Goal: Task Accomplishment & Management: Complete application form

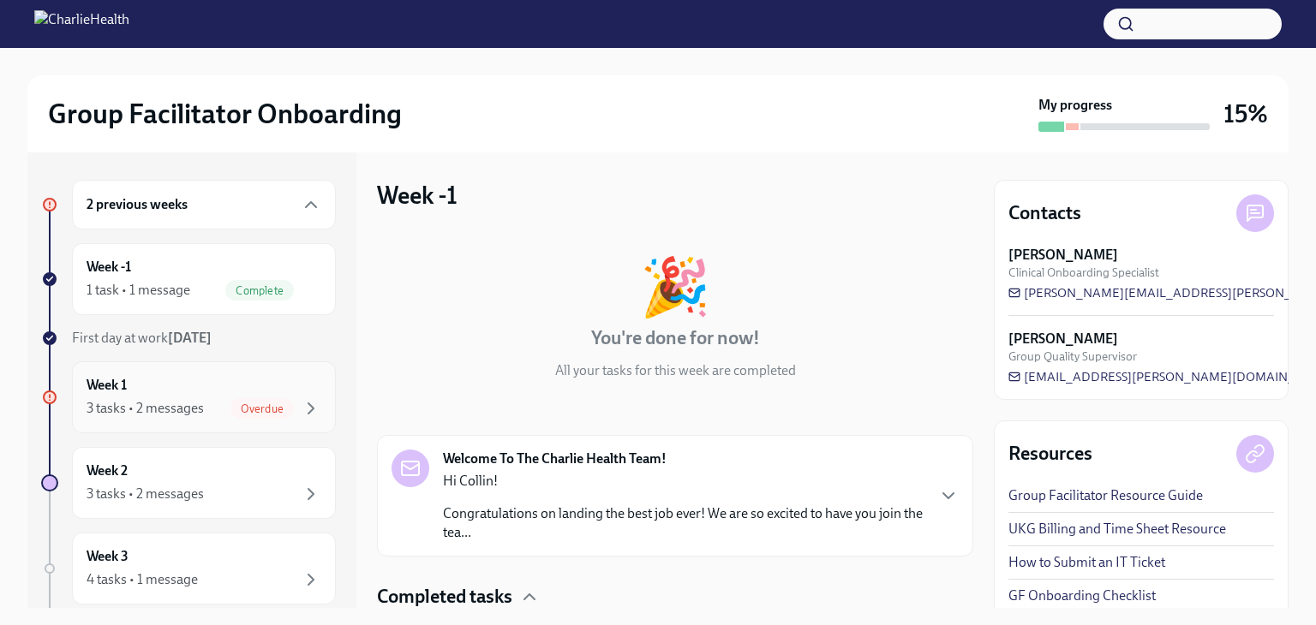
click at [200, 409] on div "3 tasks • 2 messages" at bounding box center [145, 408] width 117 height 19
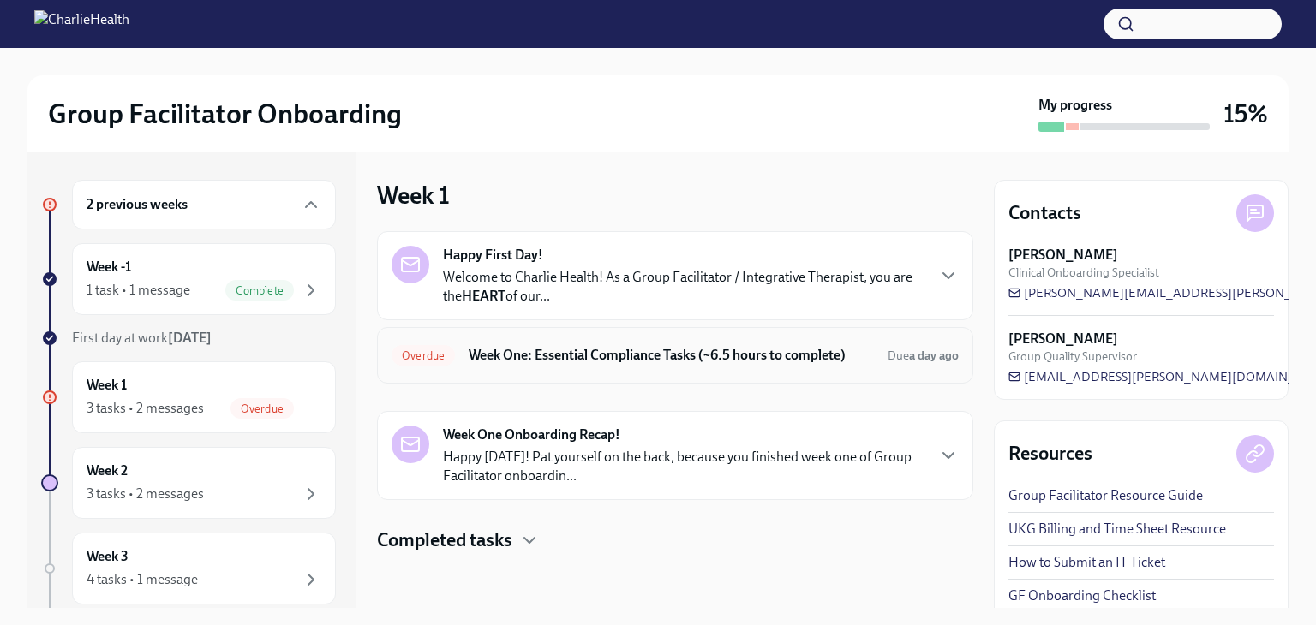
click at [565, 366] on div "Overdue Week One: Essential Compliance Tasks (~6.5 hours to complete) Due a day…" at bounding box center [675, 355] width 567 height 27
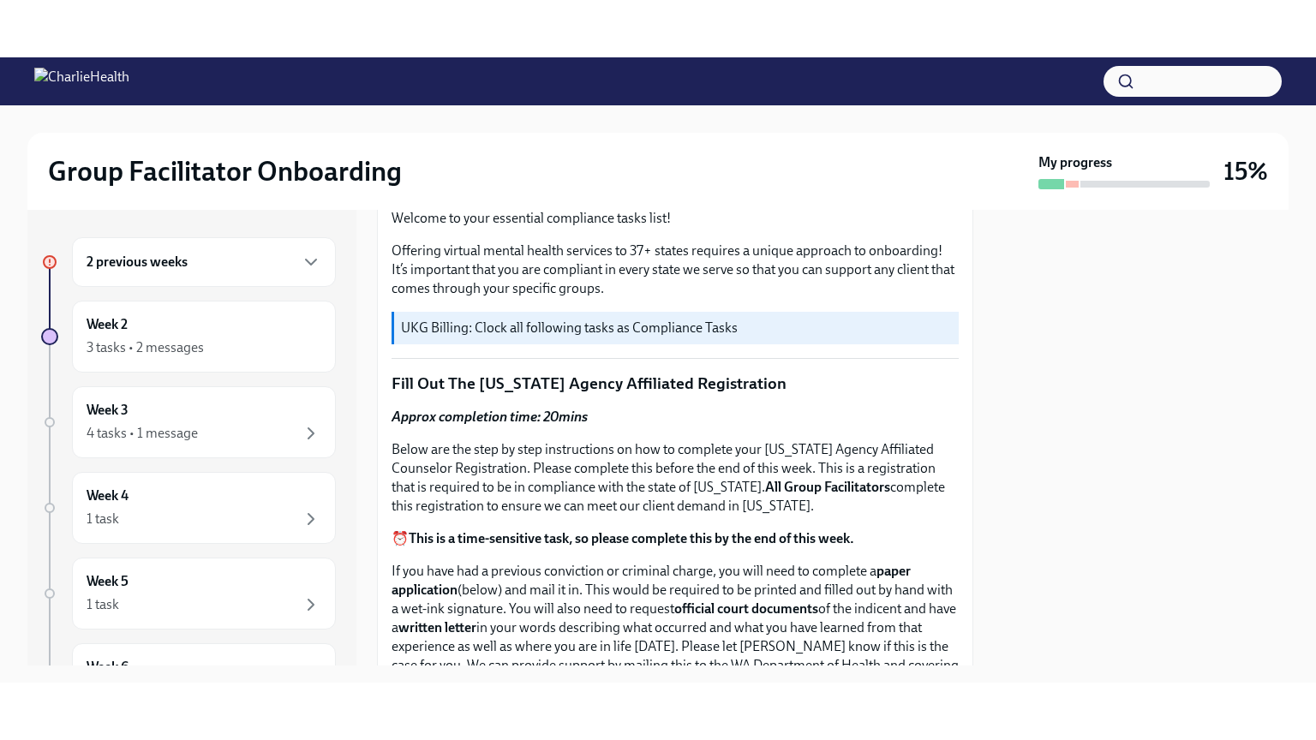
scroll to position [561, 0]
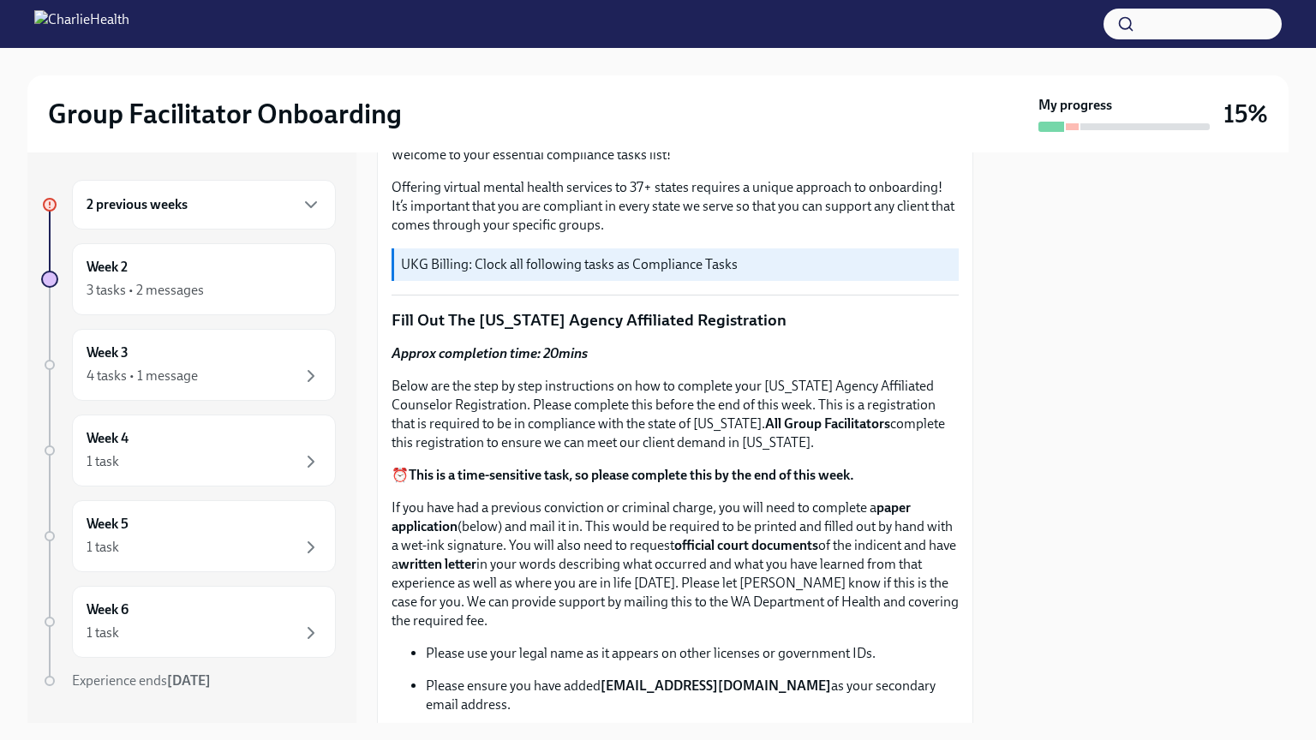
click at [306, 219] on div "2 previous weeks" at bounding box center [204, 205] width 264 height 50
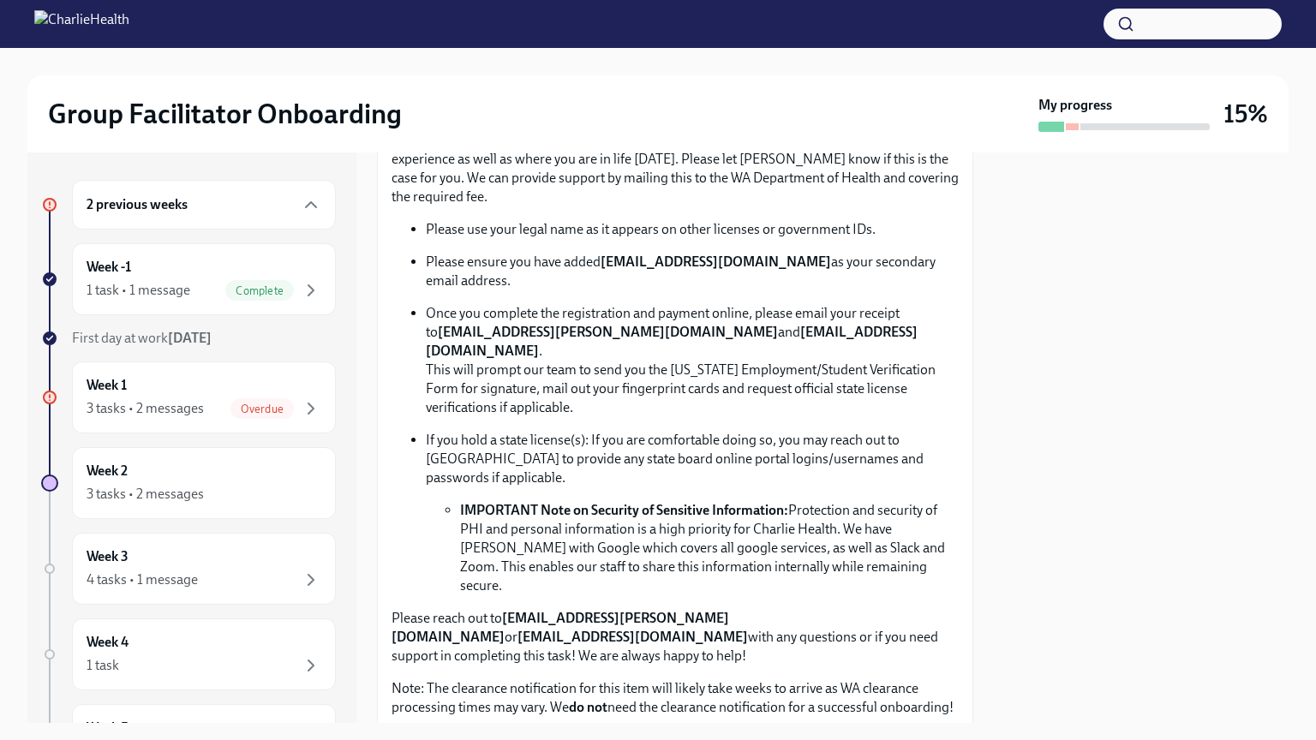
scroll to position [1018, 0]
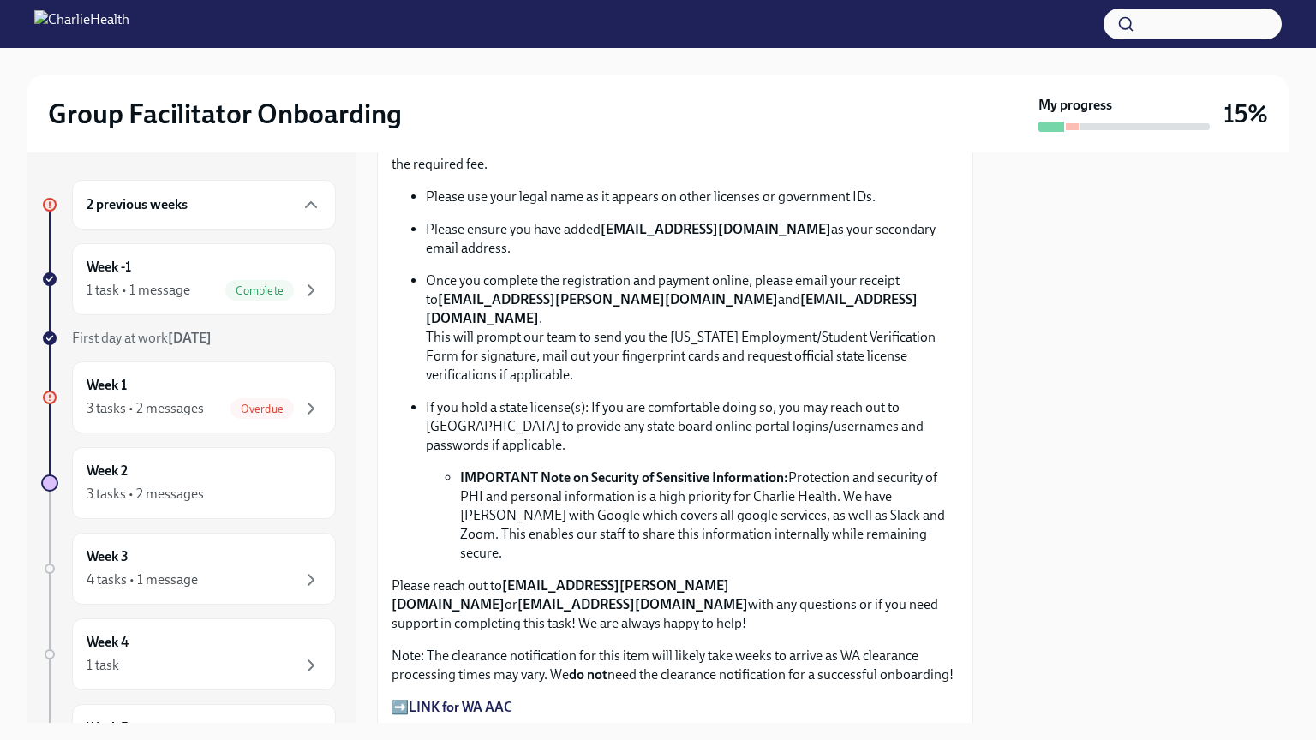
click at [822, 398] on p "If you hold a state license(s): If you are comfortable doing so, you may reach …" at bounding box center [692, 426] width 533 height 57
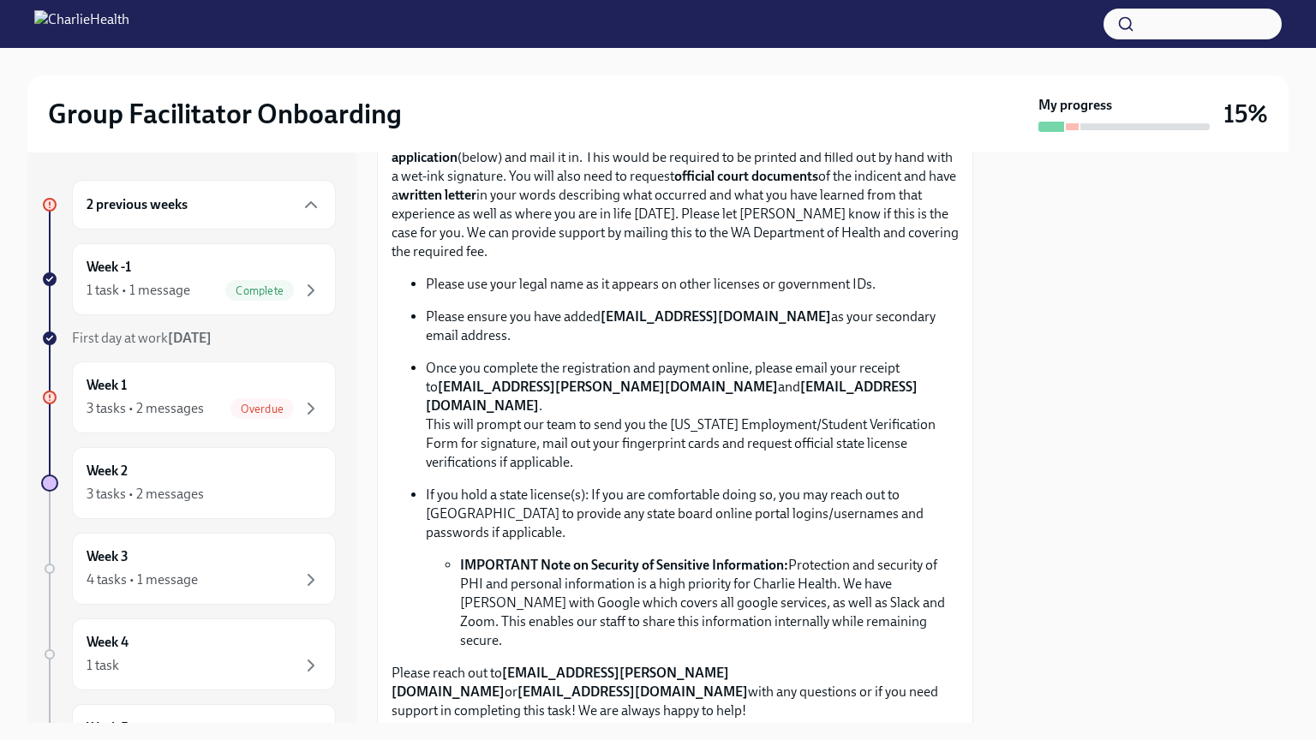
scroll to position [904, 0]
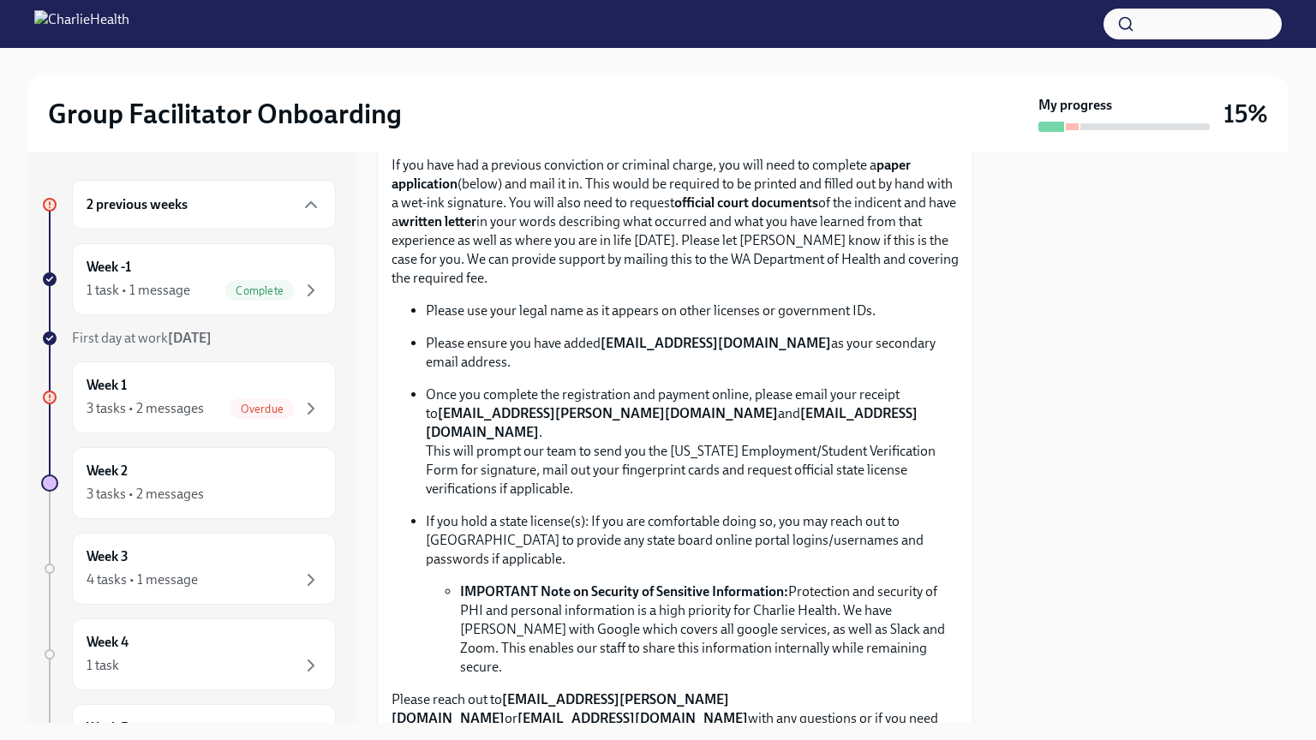
drag, startPoint x: 422, startPoint y: 331, endPoint x: 475, endPoint y: 352, distance: 56.5
click at [475, 352] on ul "Please use your legal name as it appears on other licenses or government IDs. P…" at bounding box center [675, 489] width 567 height 375
copy p "Please ensure you have added newlicense@charliehealth.com as your secondary ema…"
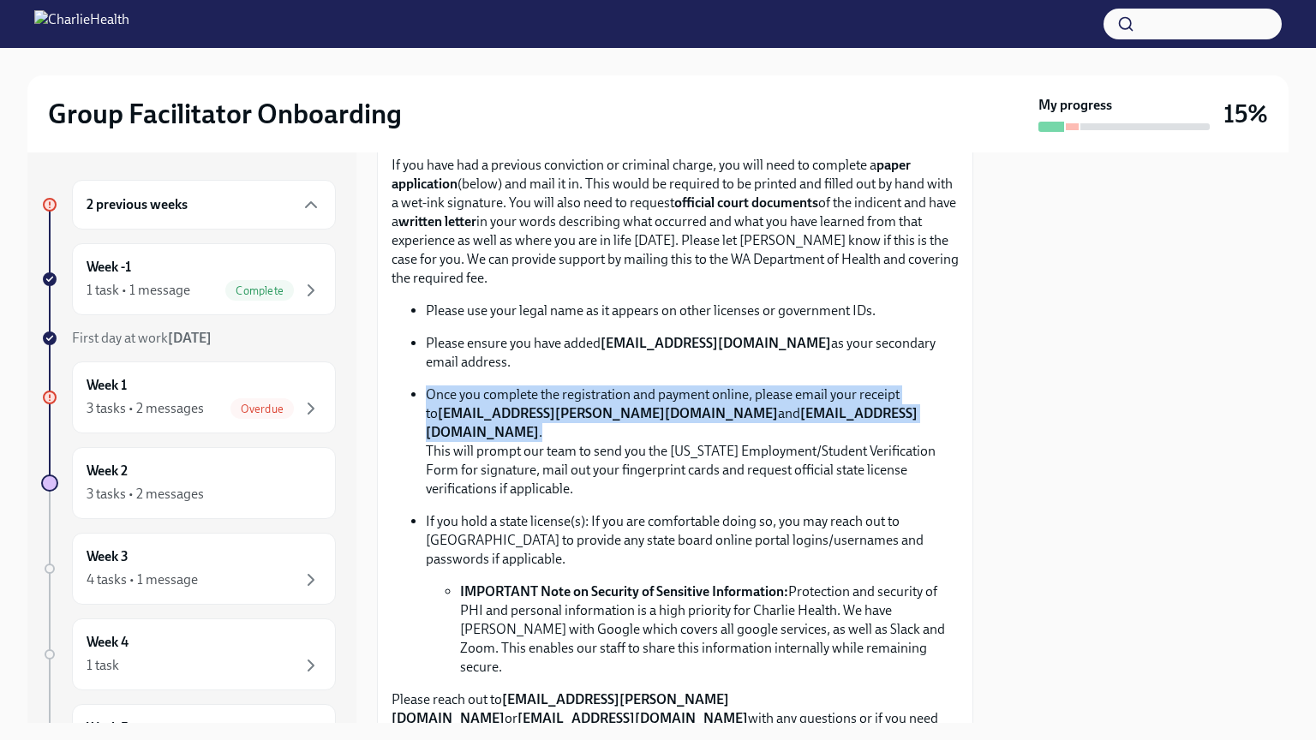
drag, startPoint x: 428, startPoint y: 386, endPoint x: 864, endPoint y: 401, distance: 436.3
click at [864, 401] on p "Once you complete the registration and payment online, please email your receip…" at bounding box center [692, 442] width 533 height 113
copy p "Once you complete the registration and payment online, please email your receip…"
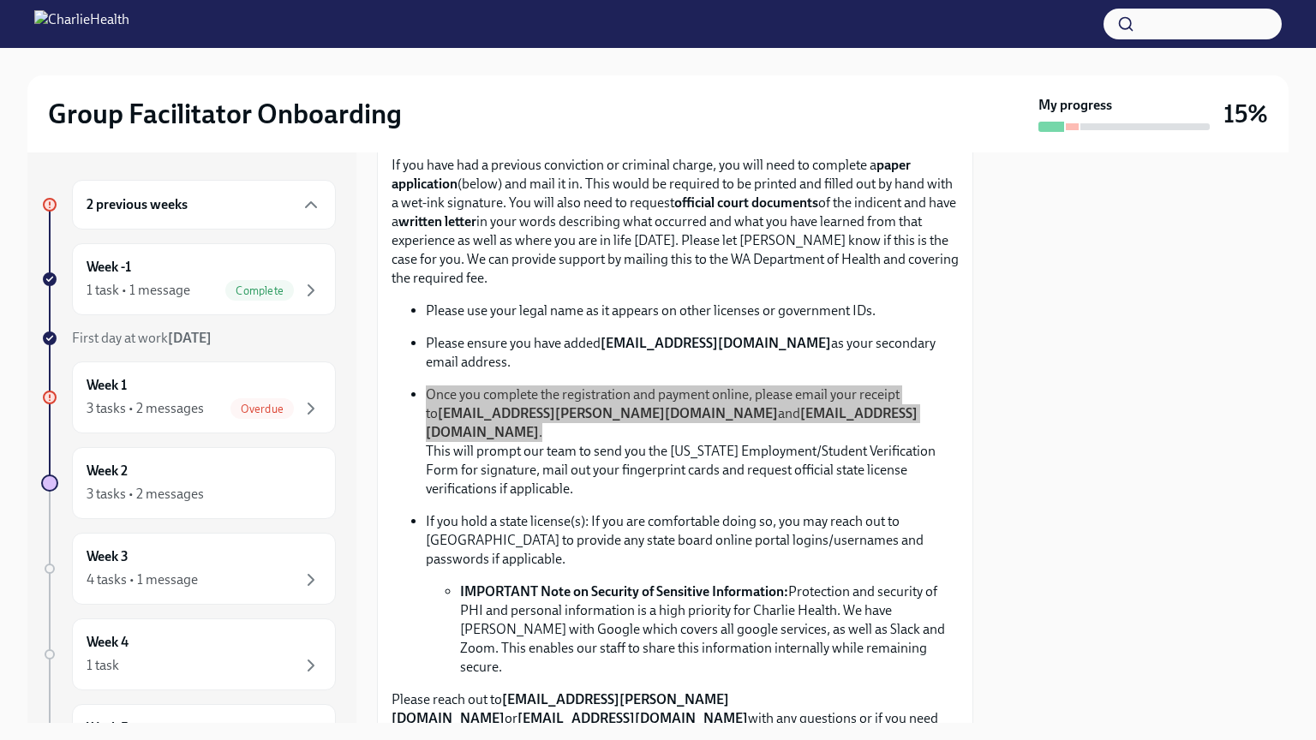
scroll to position [1018, 0]
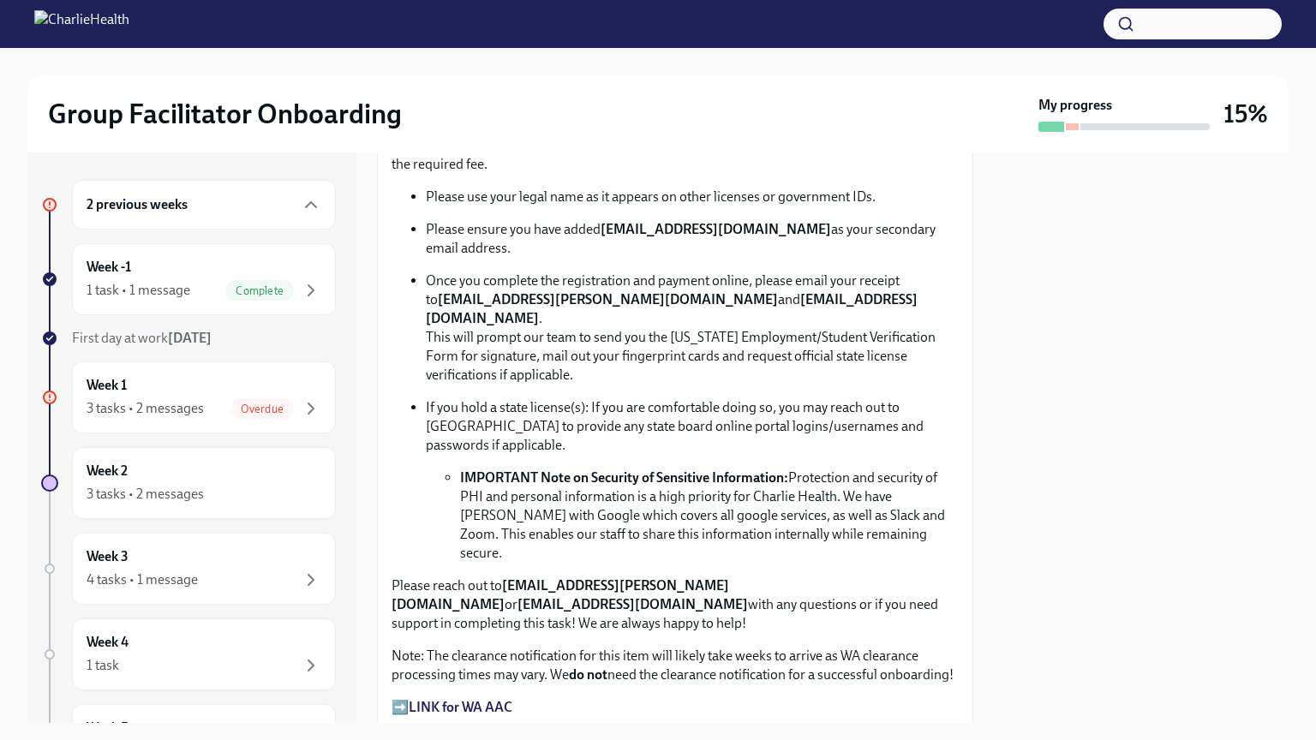
click at [905, 469] on li "IMPORTANT Note on Security of Sensitive Information: Protection and security of…" at bounding box center [709, 516] width 499 height 94
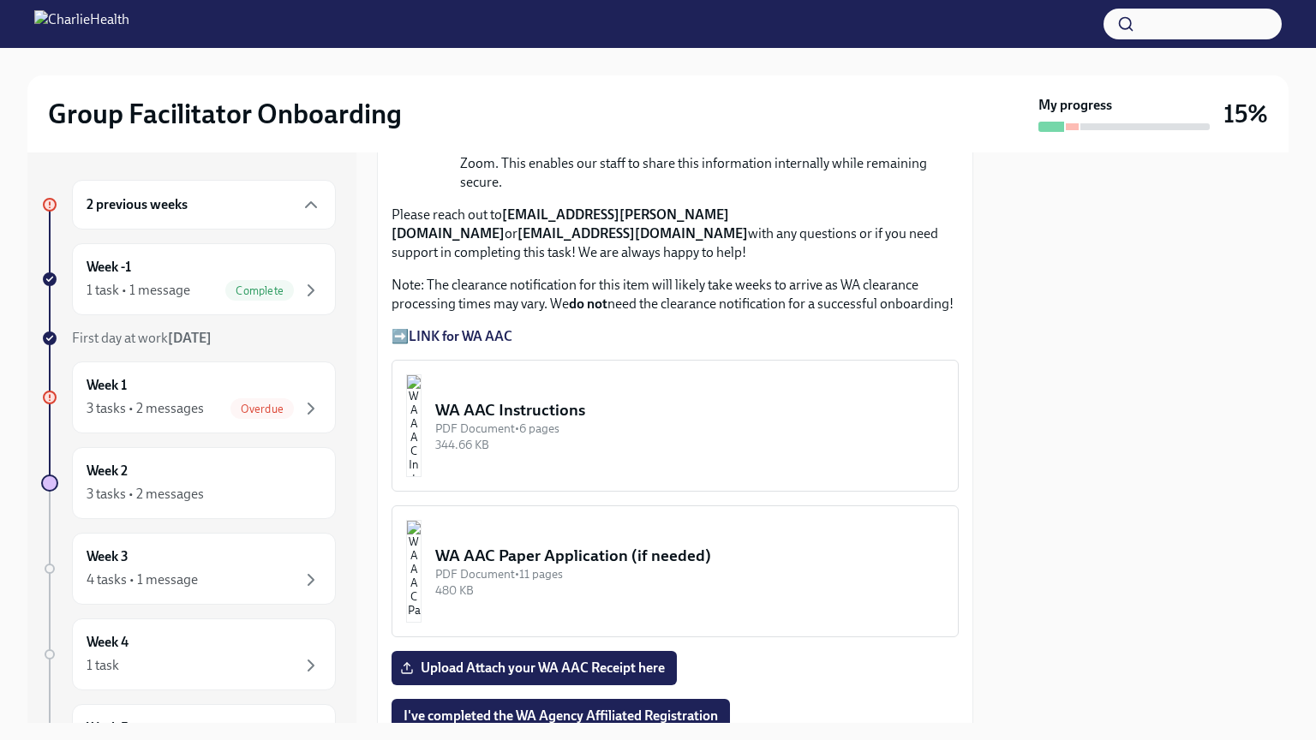
scroll to position [1360, 0]
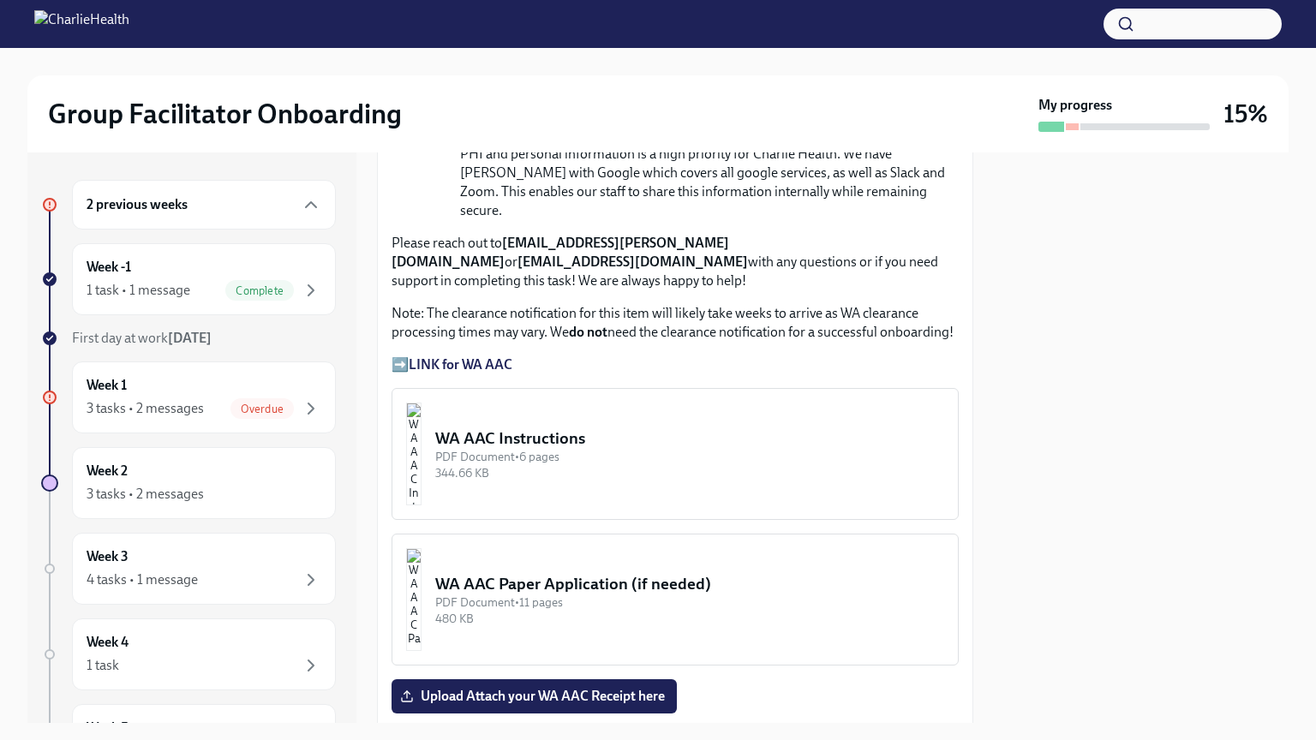
click at [620, 388] on button "WA AAC Instructions PDF Document • 6 pages 344.66 KB" at bounding box center [675, 454] width 567 height 132
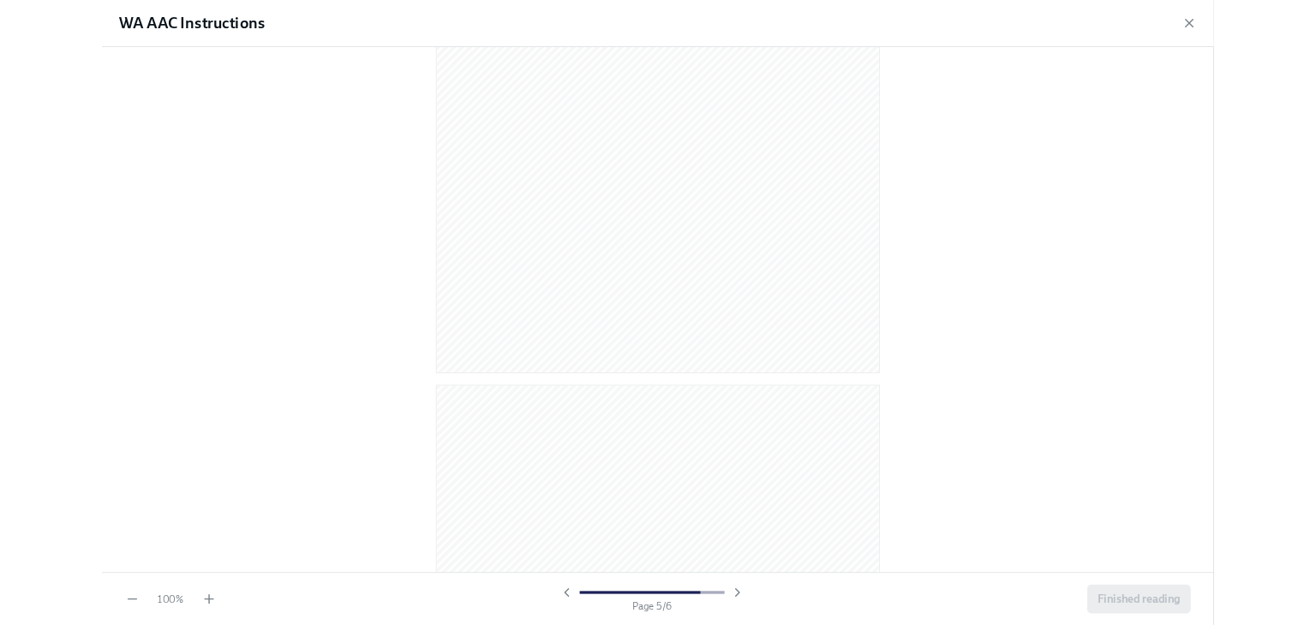
scroll to position [3553, 0]
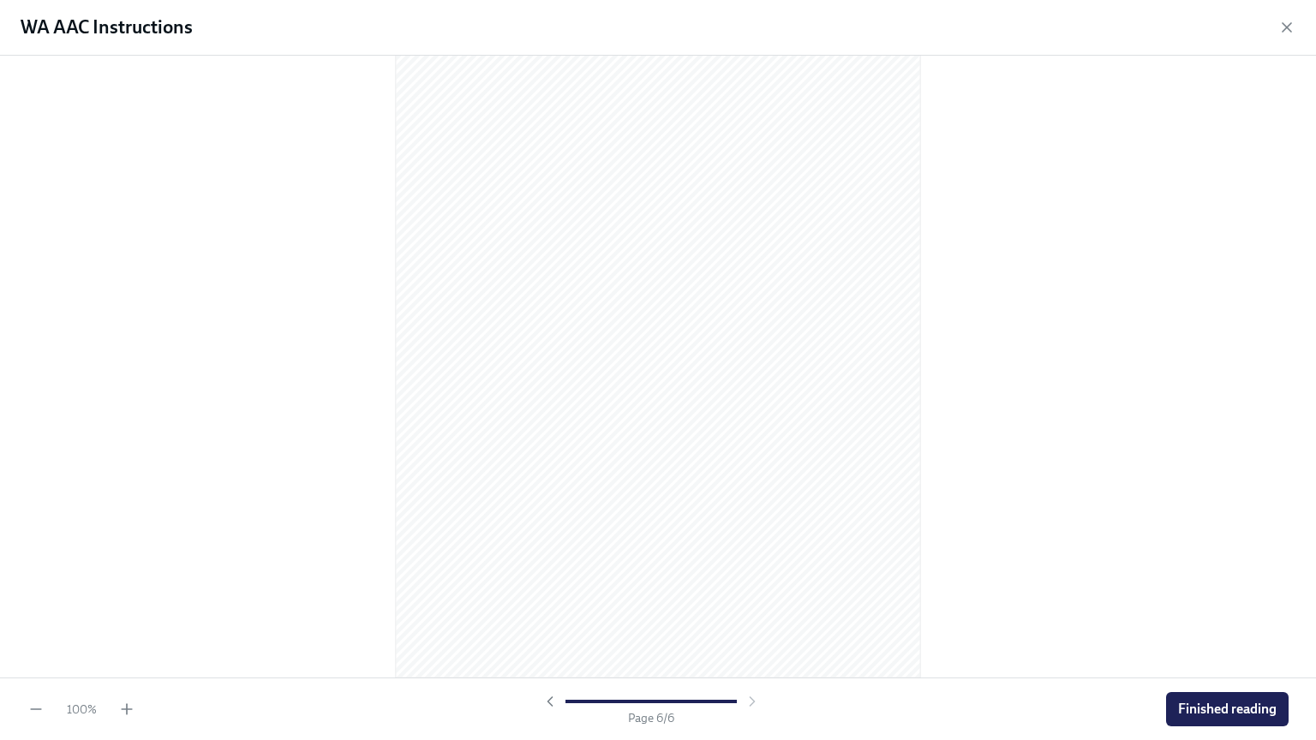
click at [1056, 164] on div at bounding box center [658, 367] width 1316 height 622
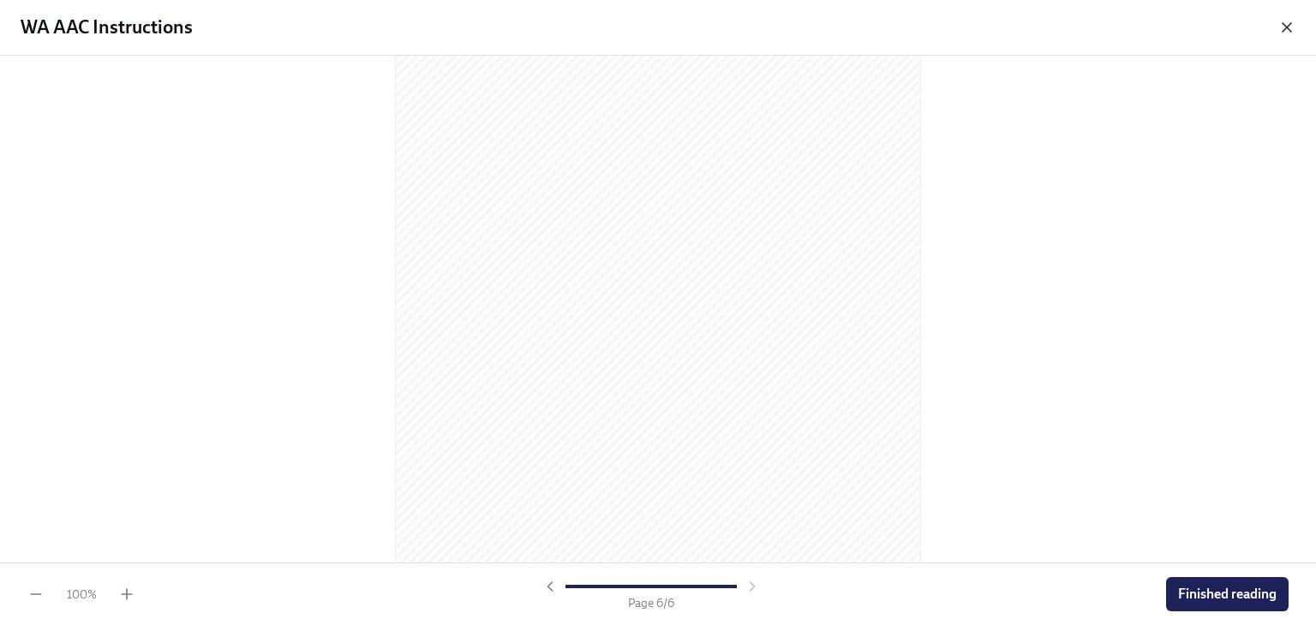
click at [1288, 30] on icon "button" at bounding box center [1286, 27] width 17 height 17
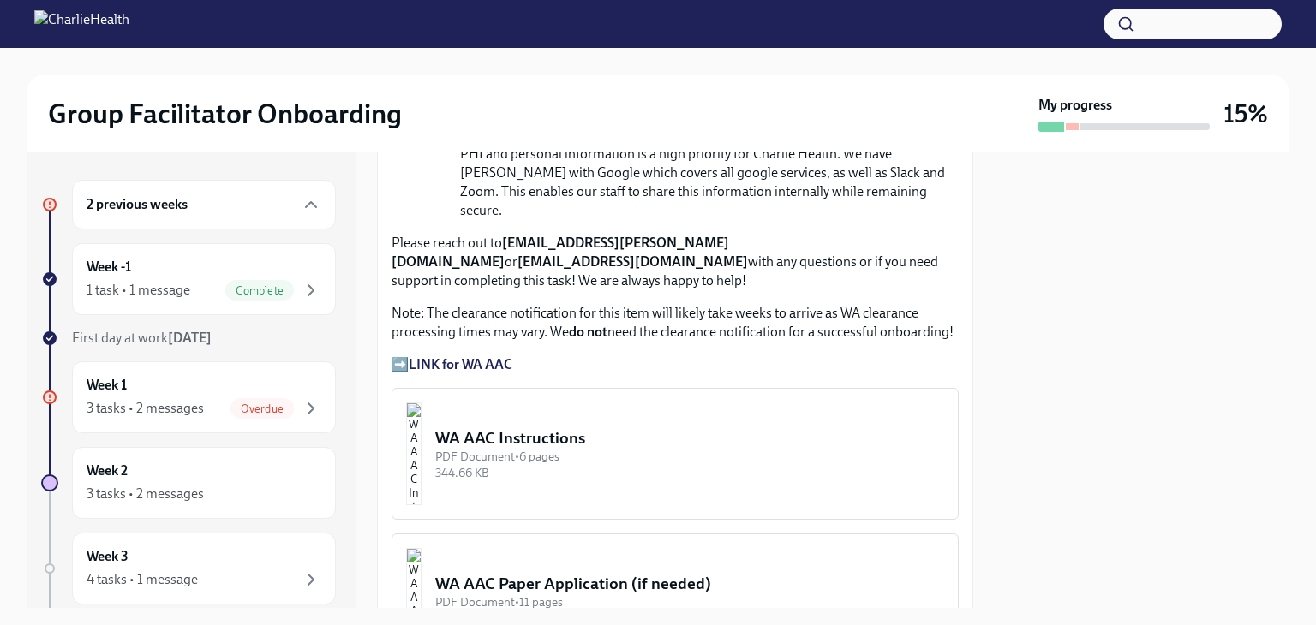
scroll to position [1475, 0]
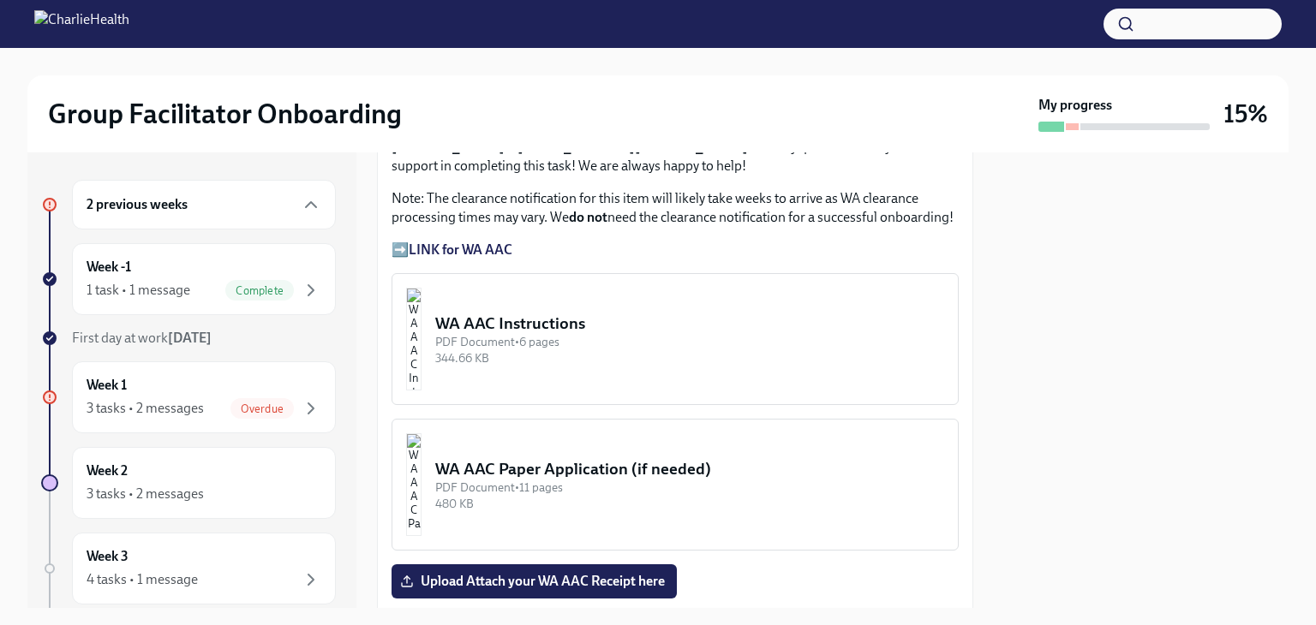
click at [433, 242] on strong "LINK for WA AAC" at bounding box center [461, 250] width 104 height 16
click at [430, 242] on strong "LINK for WA AAC" at bounding box center [461, 250] width 104 height 16
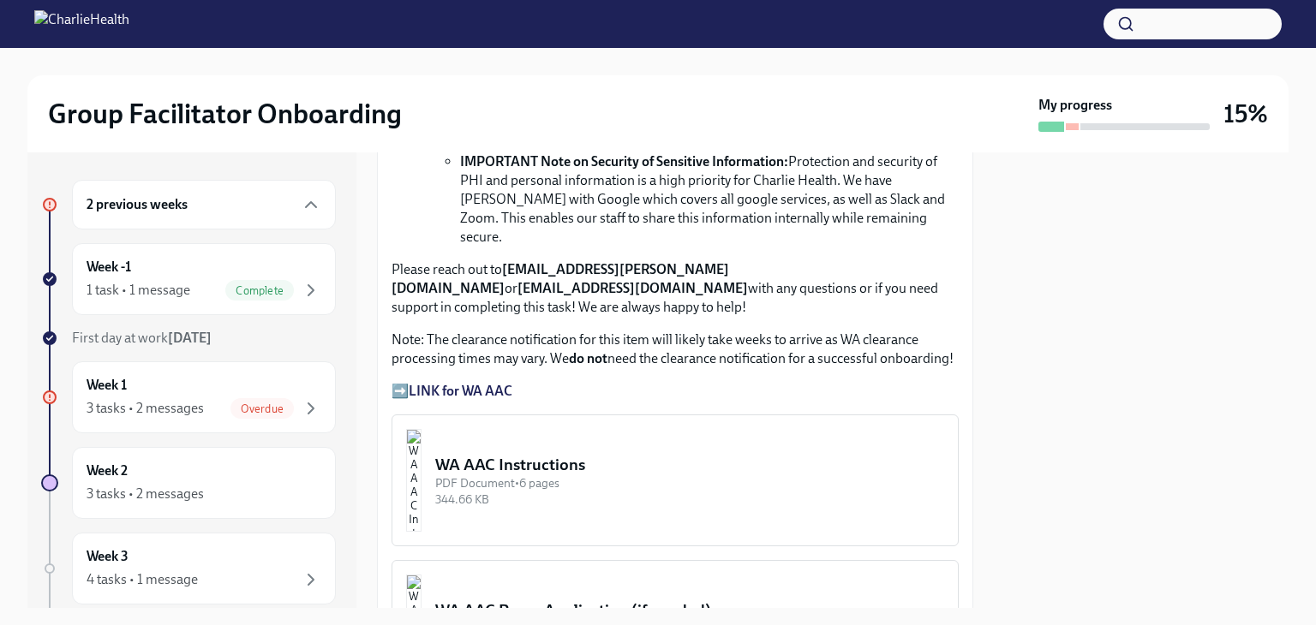
scroll to position [1360, 0]
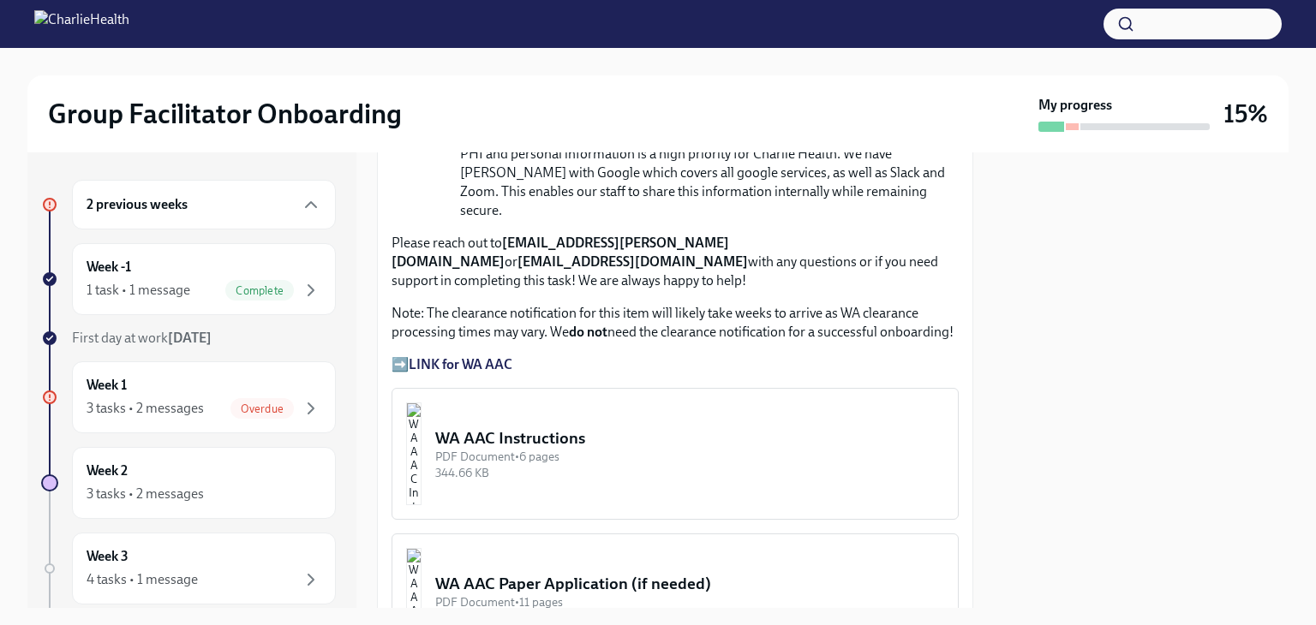
click at [54, 206] on div at bounding box center [50, 205] width 14 height 14
click at [272, 206] on div "2 previous weeks" at bounding box center [204, 204] width 235 height 21
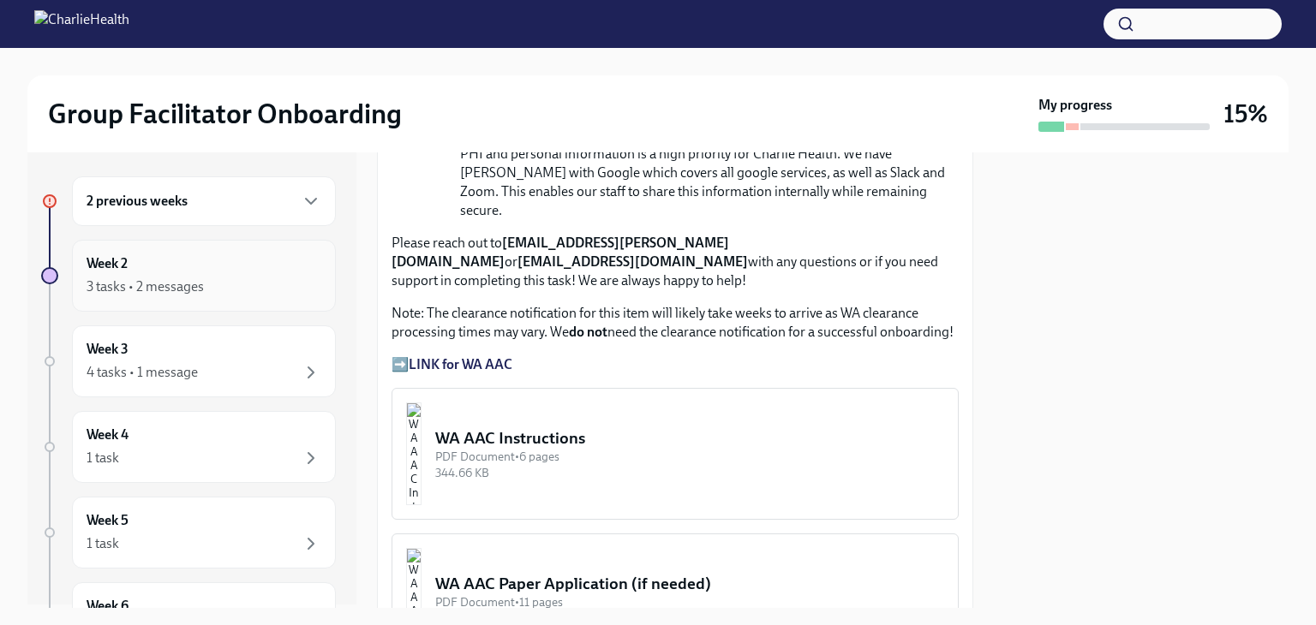
scroll to position [0, 0]
drag, startPoint x: 290, startPoint y: 200, endPoint x: 239, endPoint y: 200, distance: 50.5
click at [301, 200] on icon "button" at bounding box center [311, 204] width 21 height 21
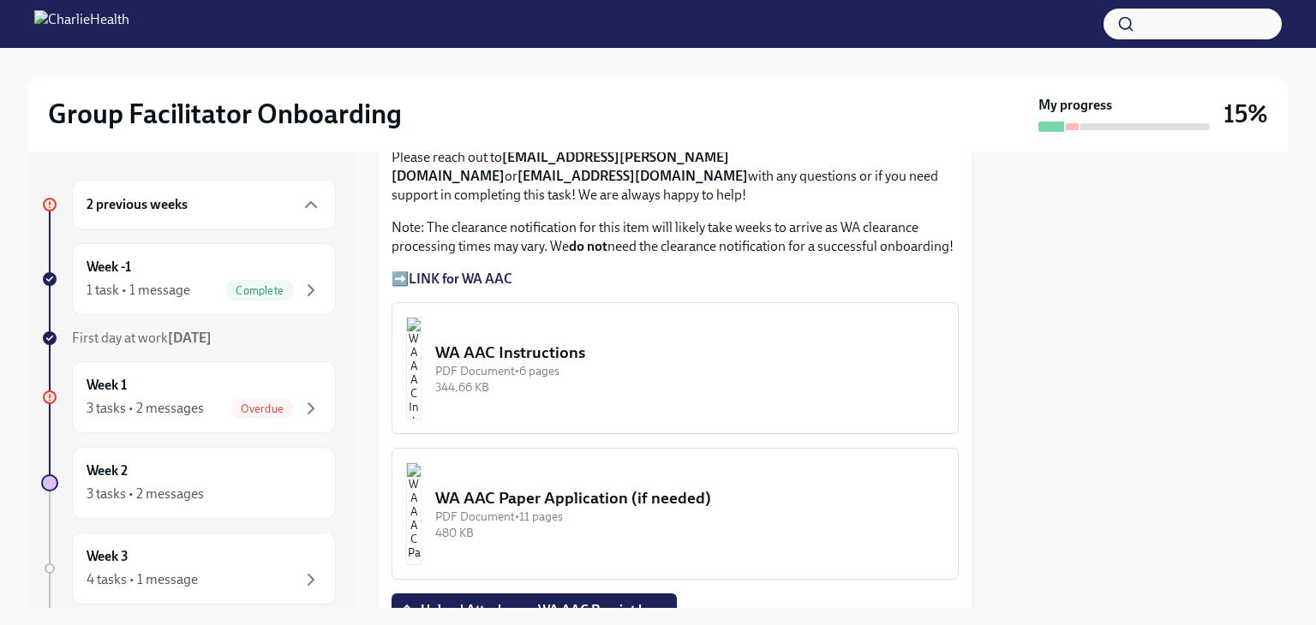
scroll to position [1475, 0]
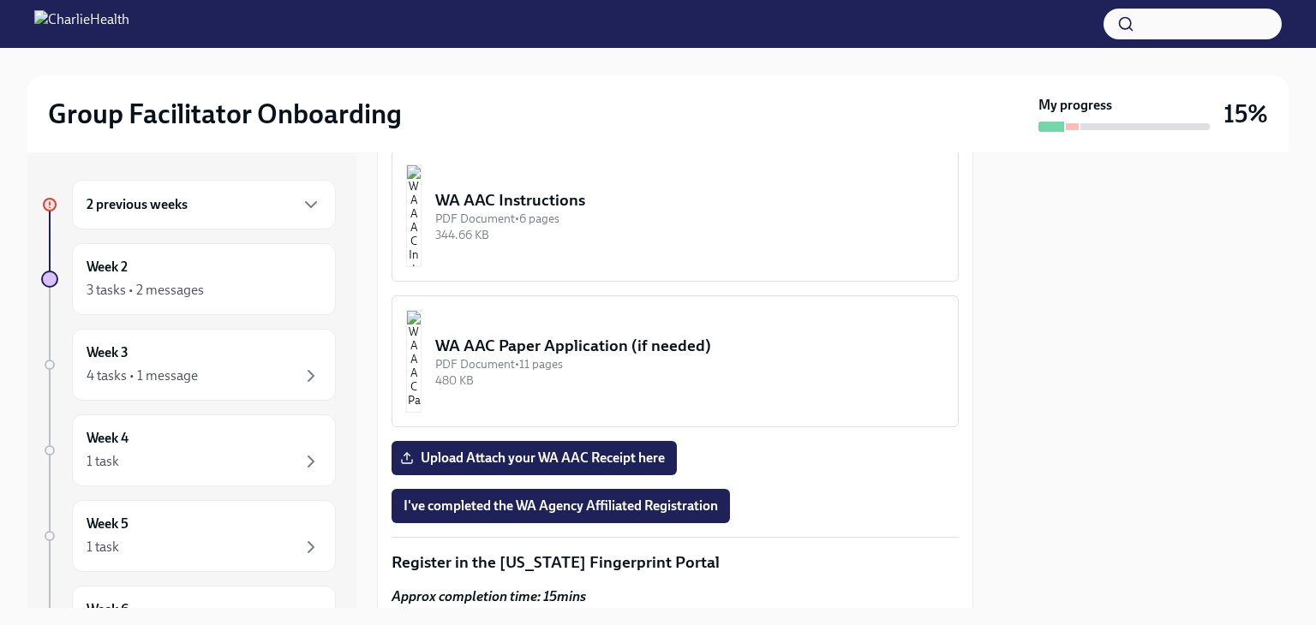
scroll to position [1371, 0]
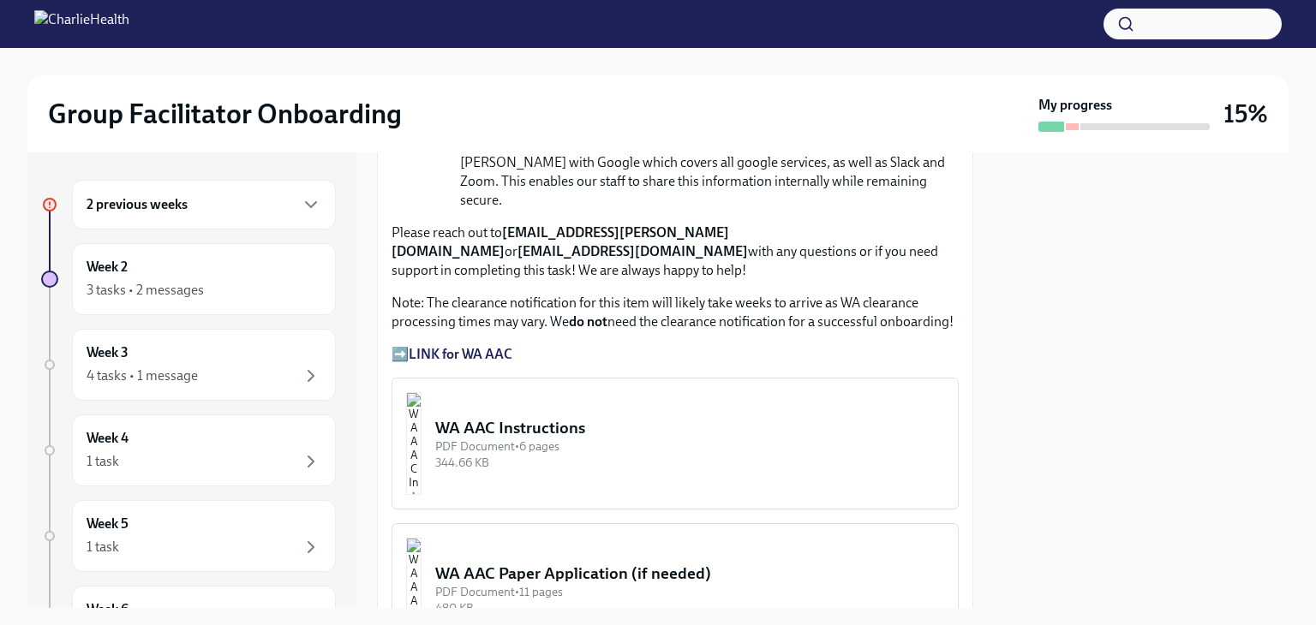
click at [468, 346] on strong "LINK for WA AAC" at bounding box center [461, 354] width 104 height 16
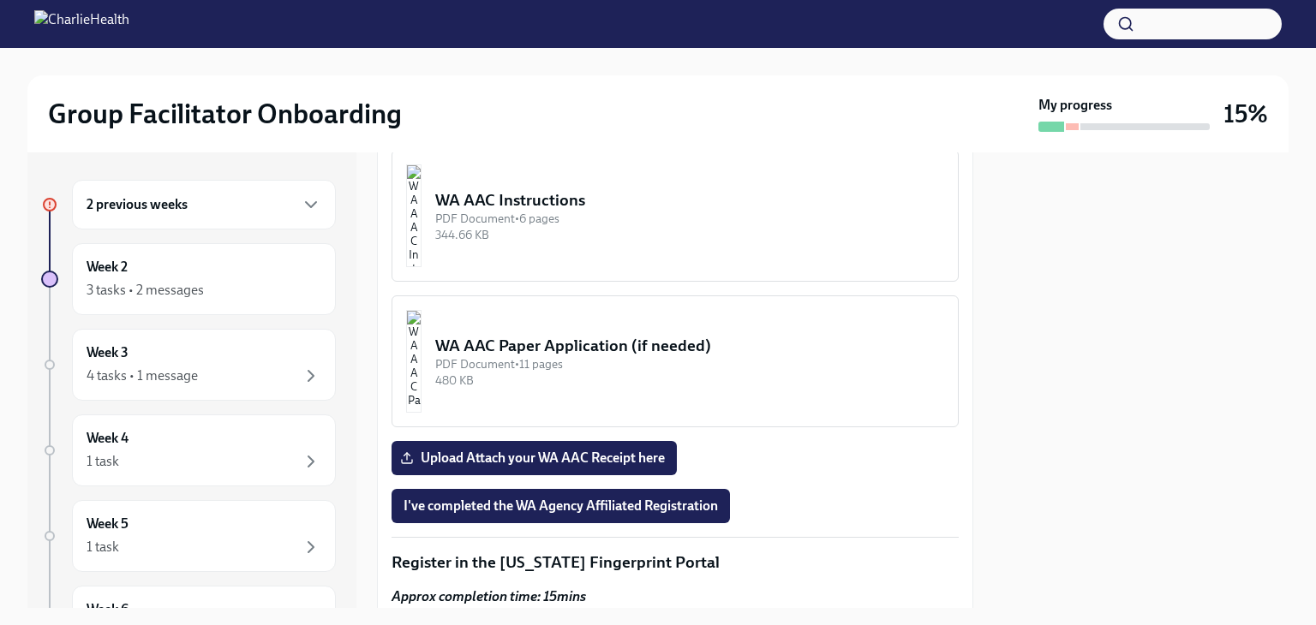
scroll to position [1485, 0]
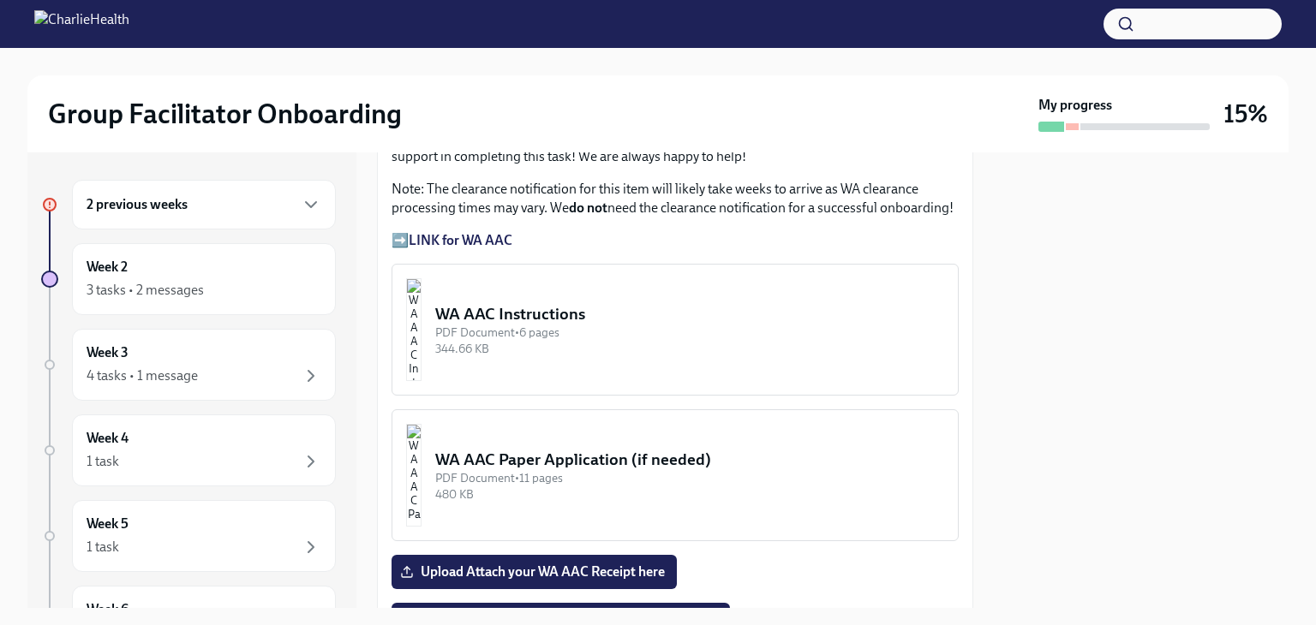
click at [613, 264] on button "WA AAC Instructions PDF Document • 6 pages 344.66 KB" at bounding box center [675, 330] width 567 height 132
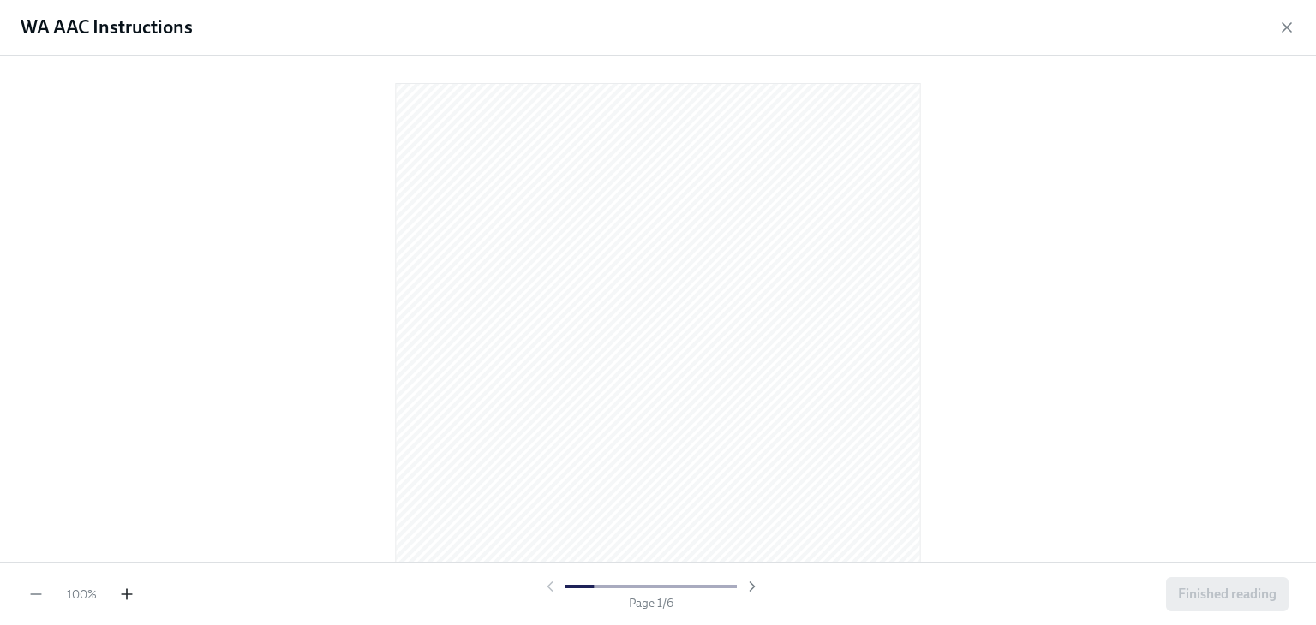
click at [123, 591] on icon "button" at bounding box center [126, 594] width 17 height 17
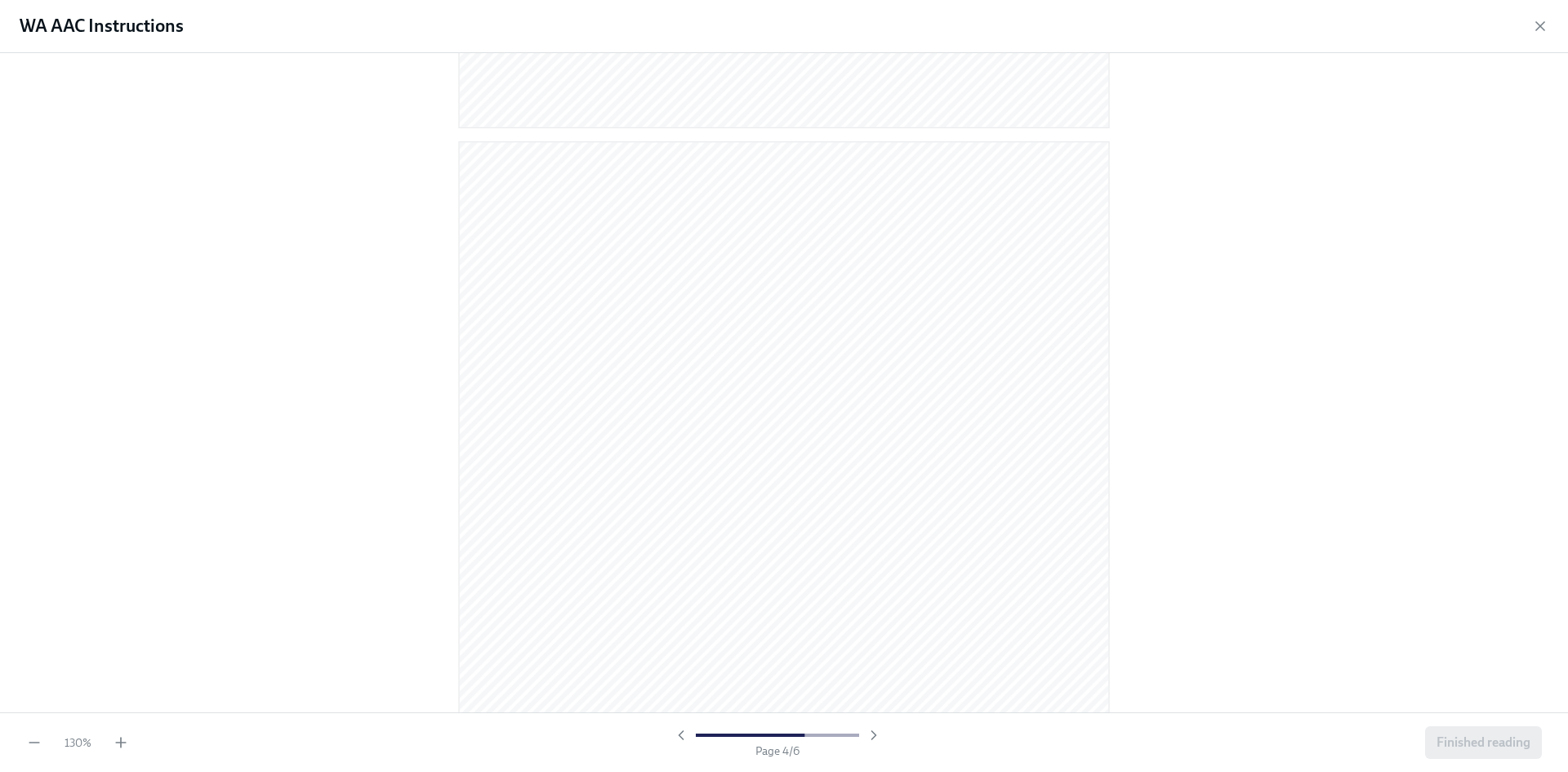
scroll to position [2612, 0]
click at [1253, 341] on div at bounding box center [784, 382] width 1568 height 659
click at [1253, 26] on icon "button" at bounding box center [1539, 26] width 9 height 9
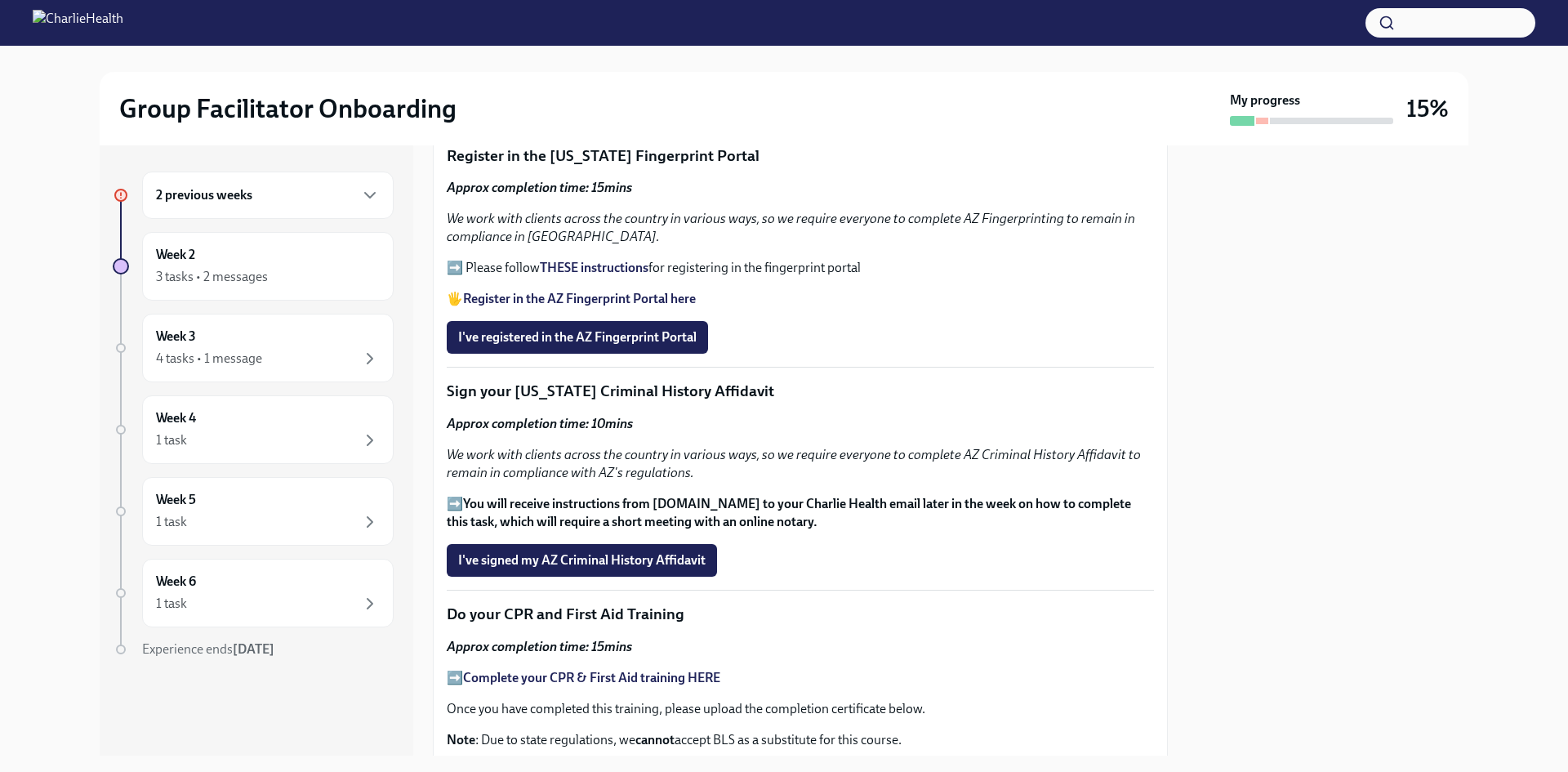
scroll to position [1643, 0]
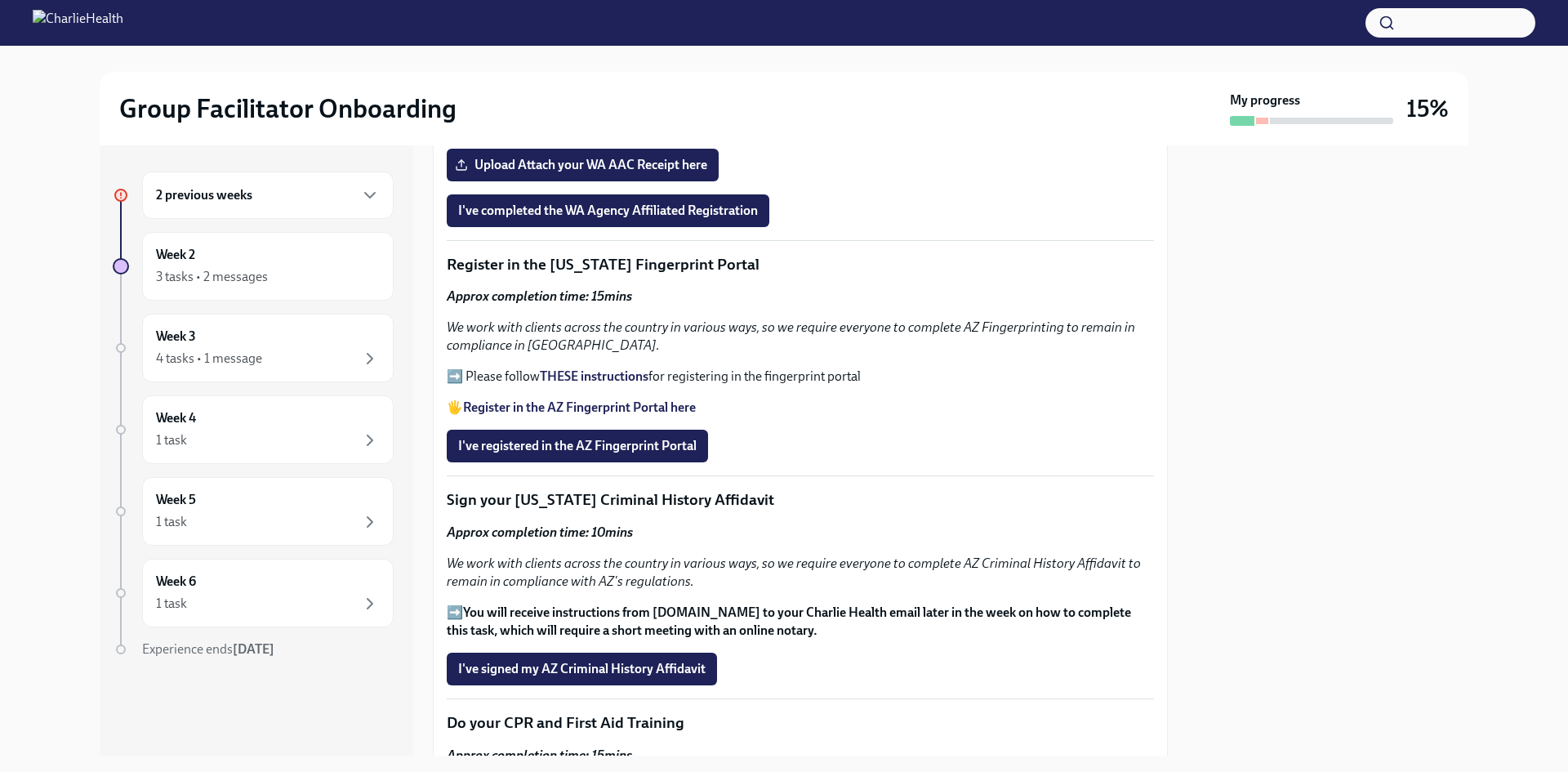
click at [590, 372] on strong "THESE instructions" at bounding box center [594, 376] width 109 height 15
click at [602, 399] on strong "Register in the AZ Fingerprint Portal here" at bounding box center [580, 407] width 233 height 15
click at [639, 439] on span "I've registered in the AZ Fingerprint Portal" at bounding box center [578, 445] width 238 height 16
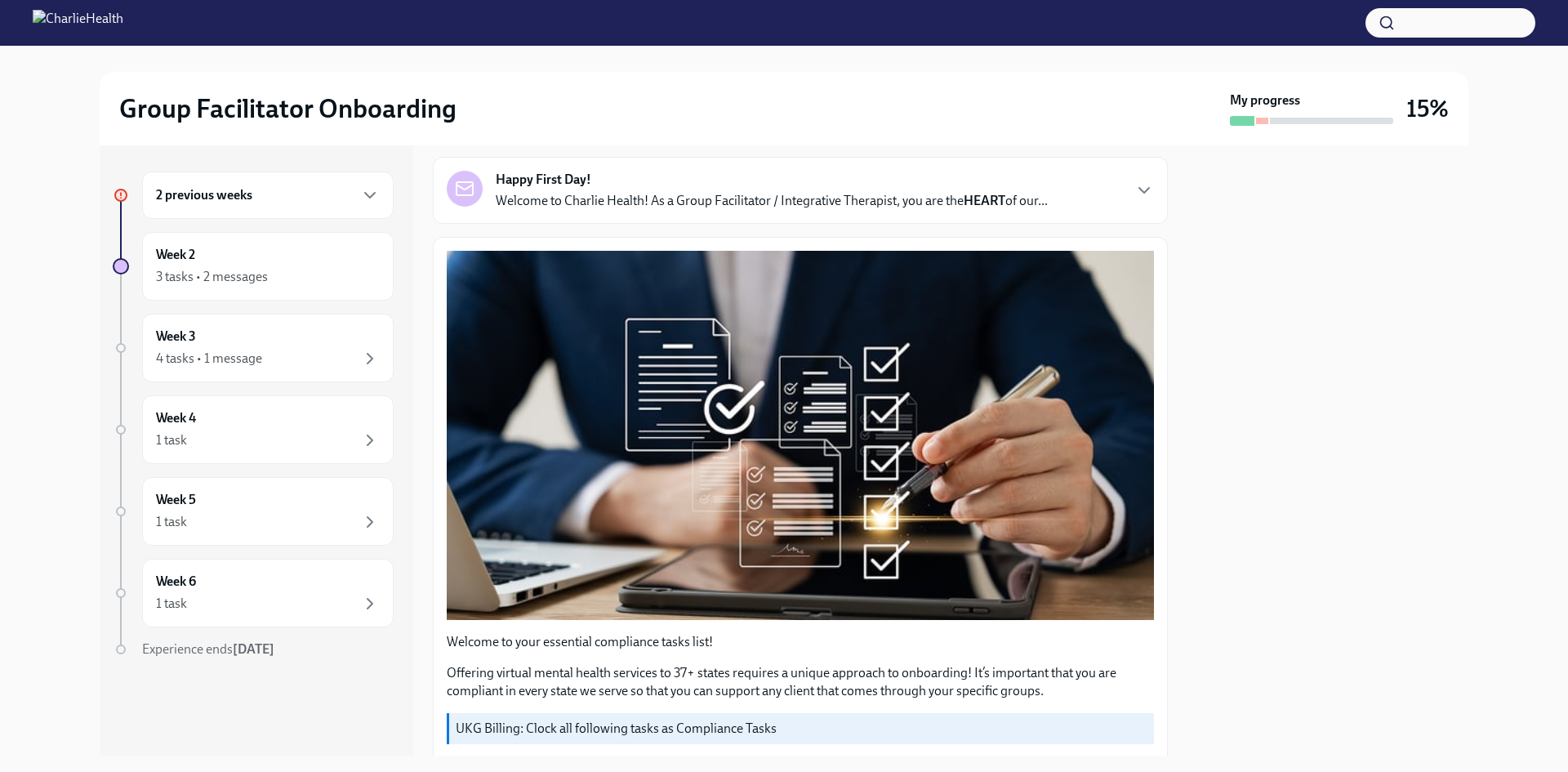
scroll to position [0, 0]
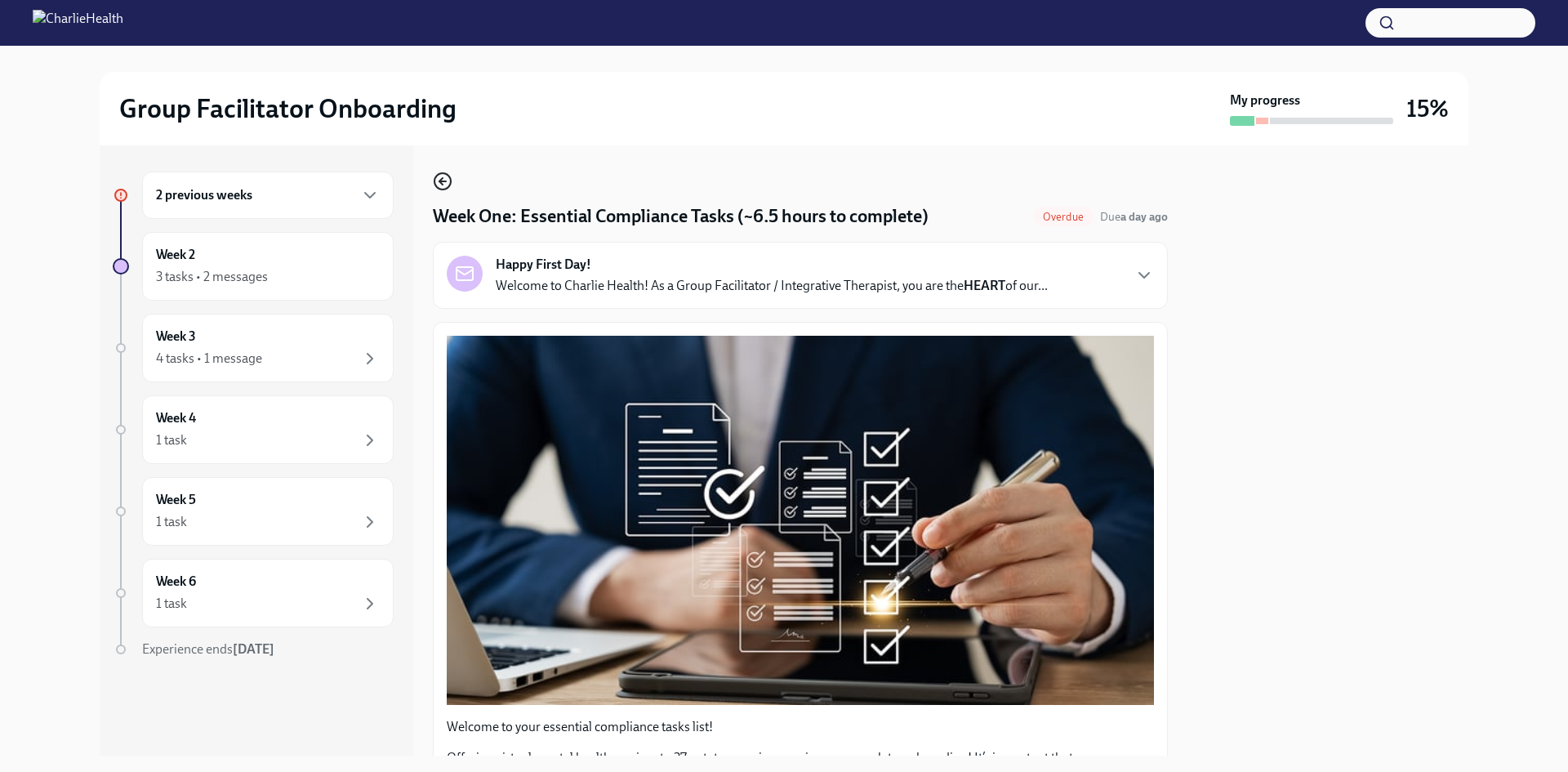
click at [443, 172] on icon "button" at bounding box center [442, 181] width 20 height 20
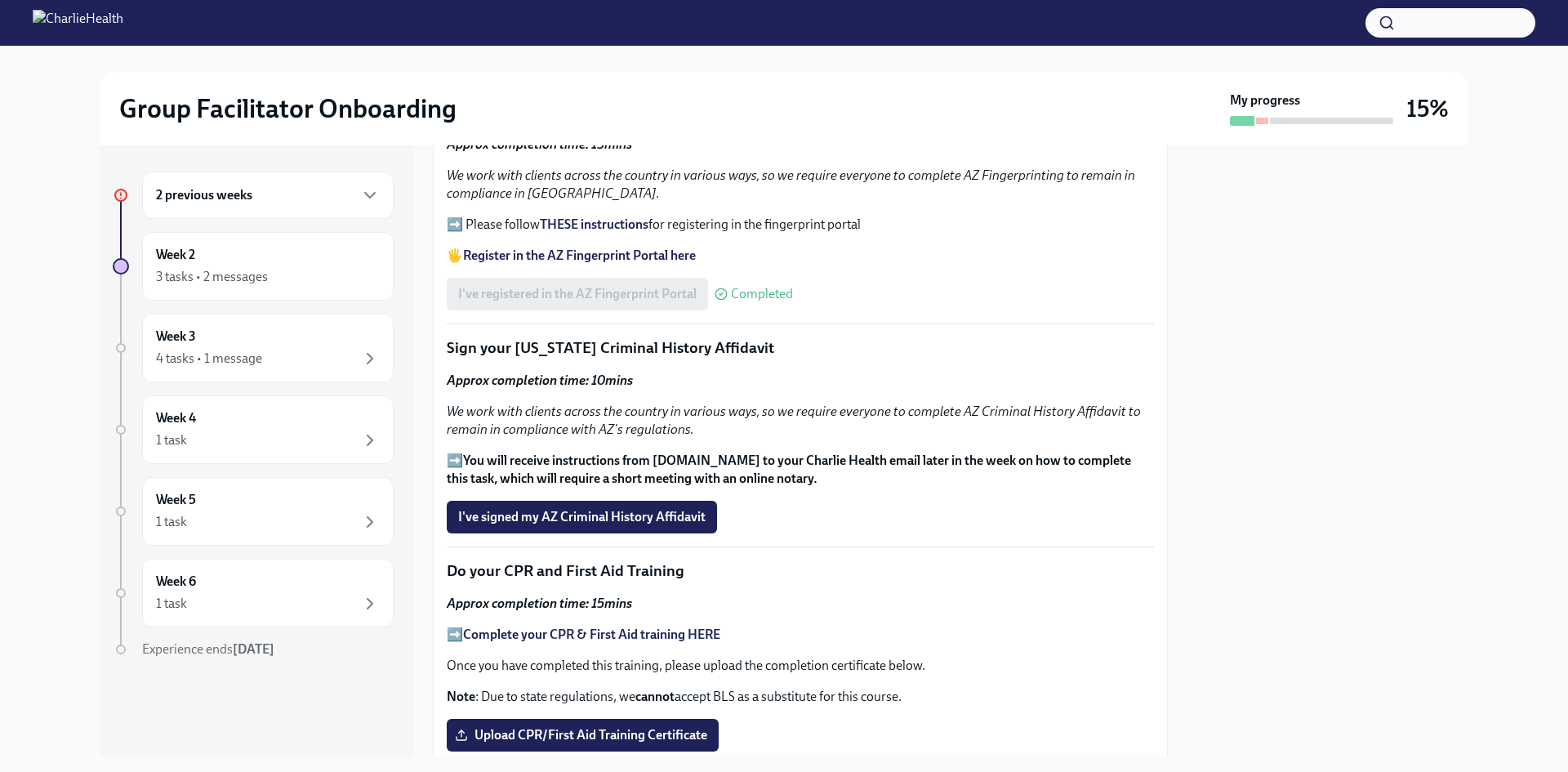
scroll to position [1903, 0]
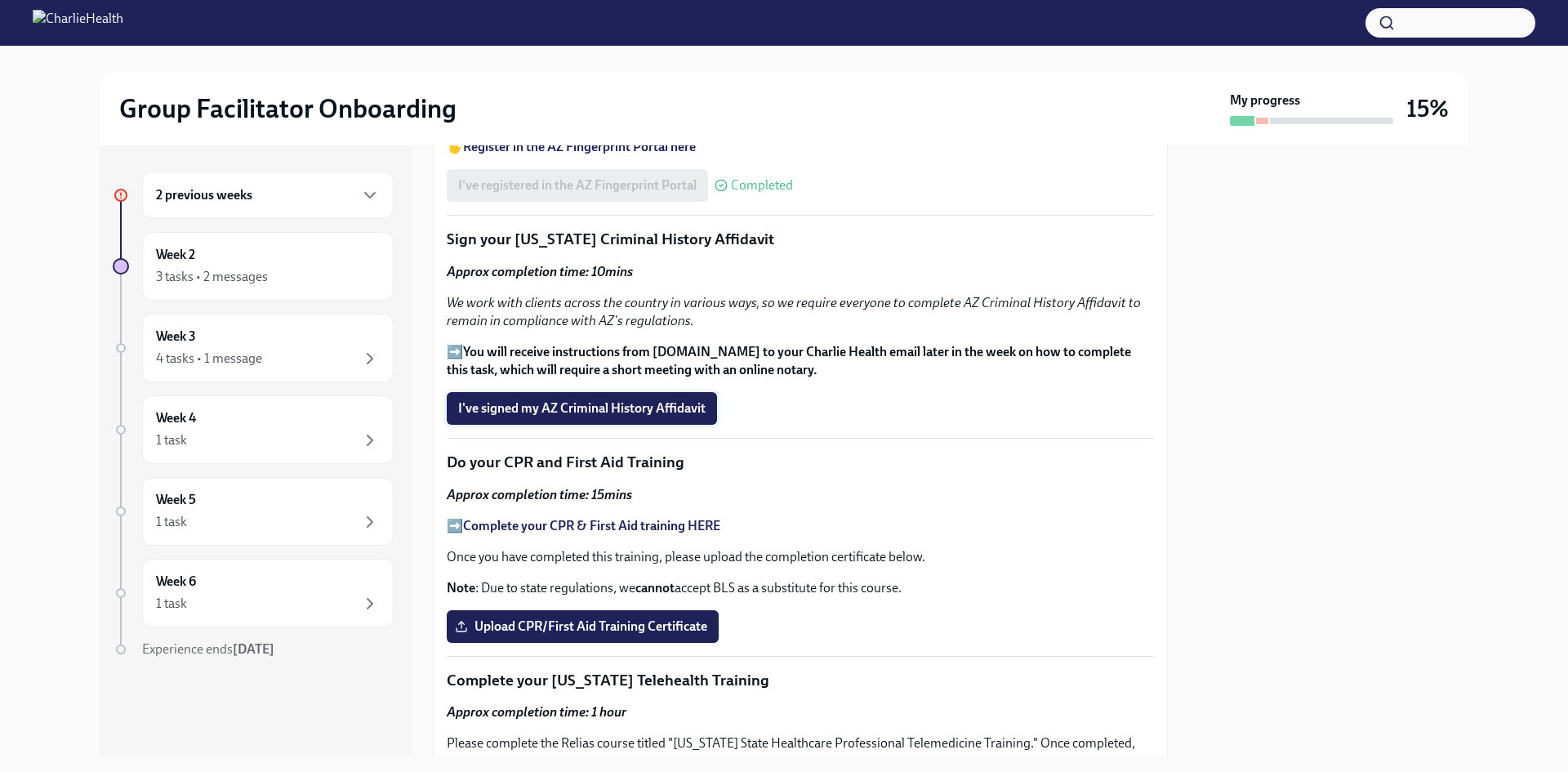
click at [678, 402] on span "I've signed my AZ Criminal History Affidavit" at bounding box center [582, 408] width 248 height 16
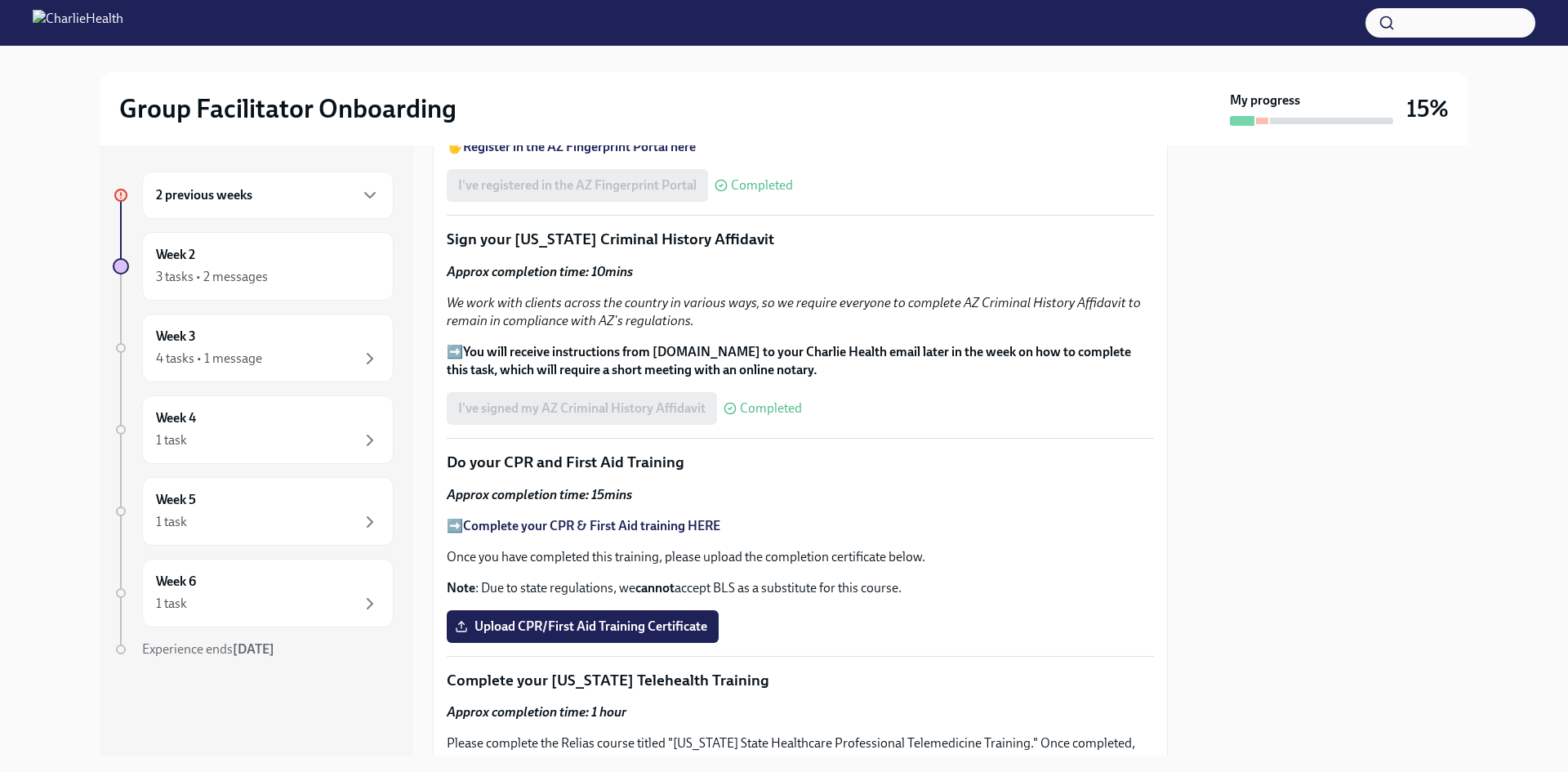
click at [1253, 442] on div at bounding box center [1328, 450] width 281 height 610
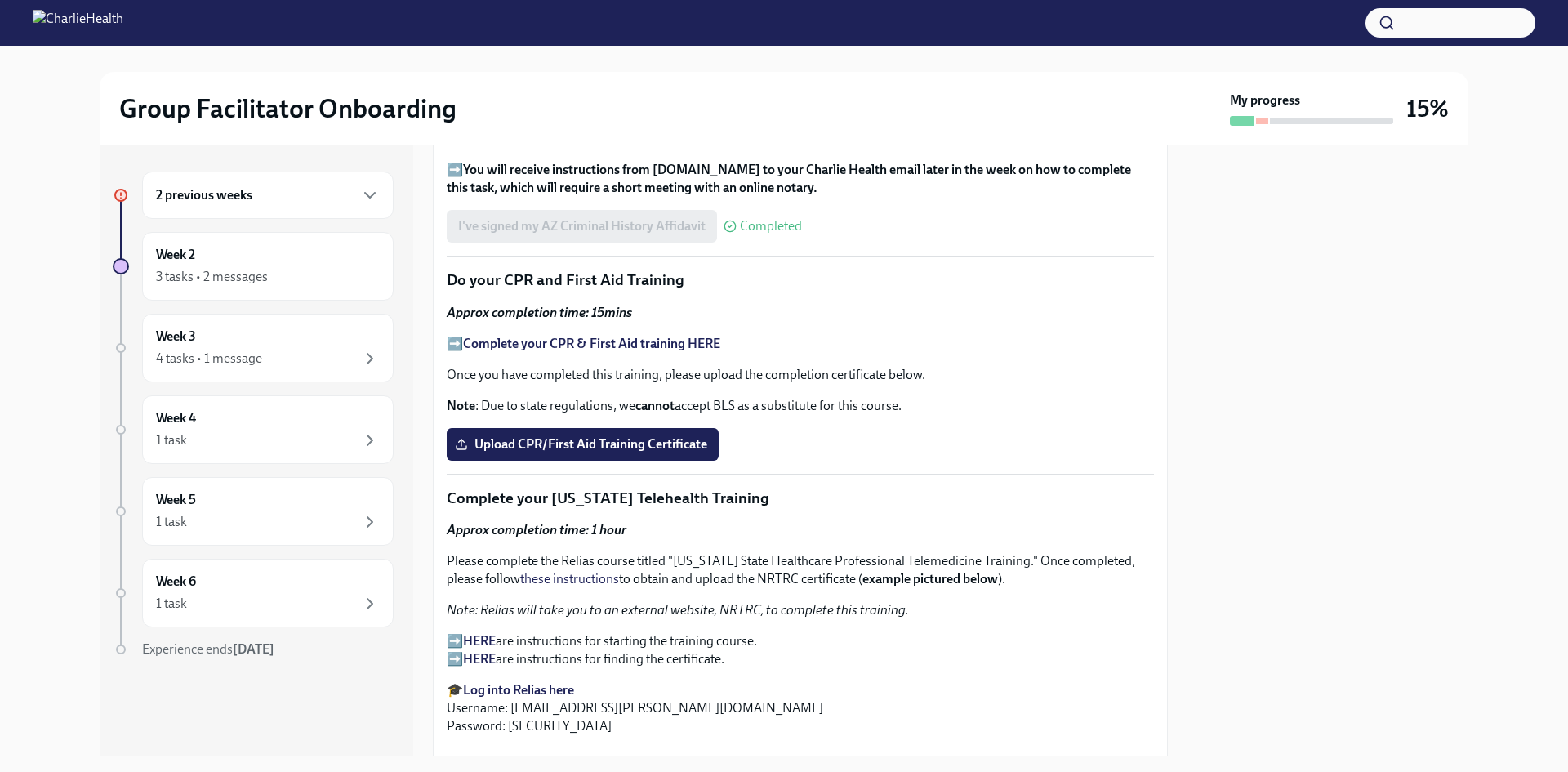
scroll to position [2122, 0]
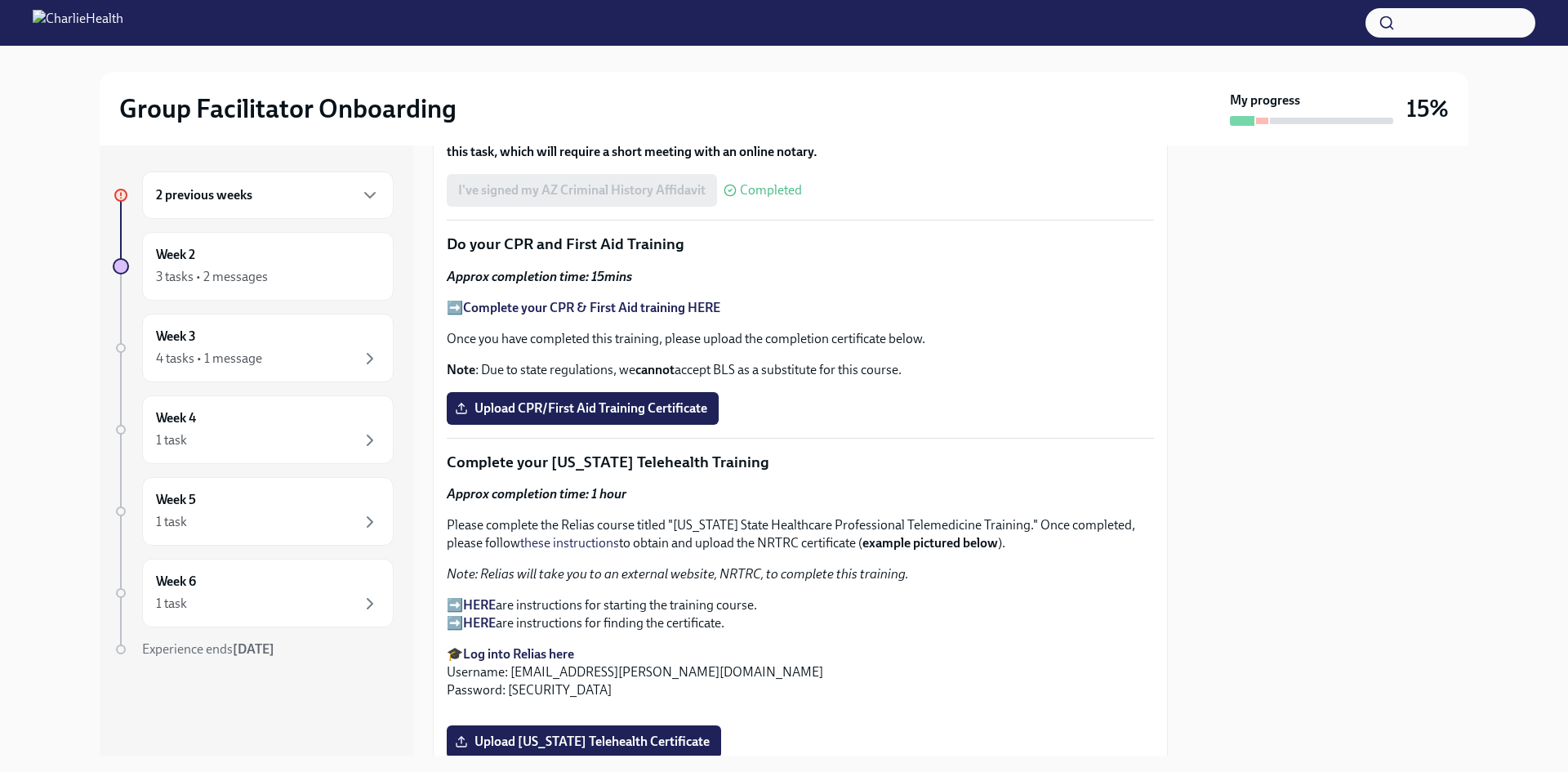
click at [516, 305] on strong "Complete your CPR & First Aid training HERE" at bounding box center [592, 307] width 257 height 15
